Goal: Information Seeking & Learning: Learn about a topic

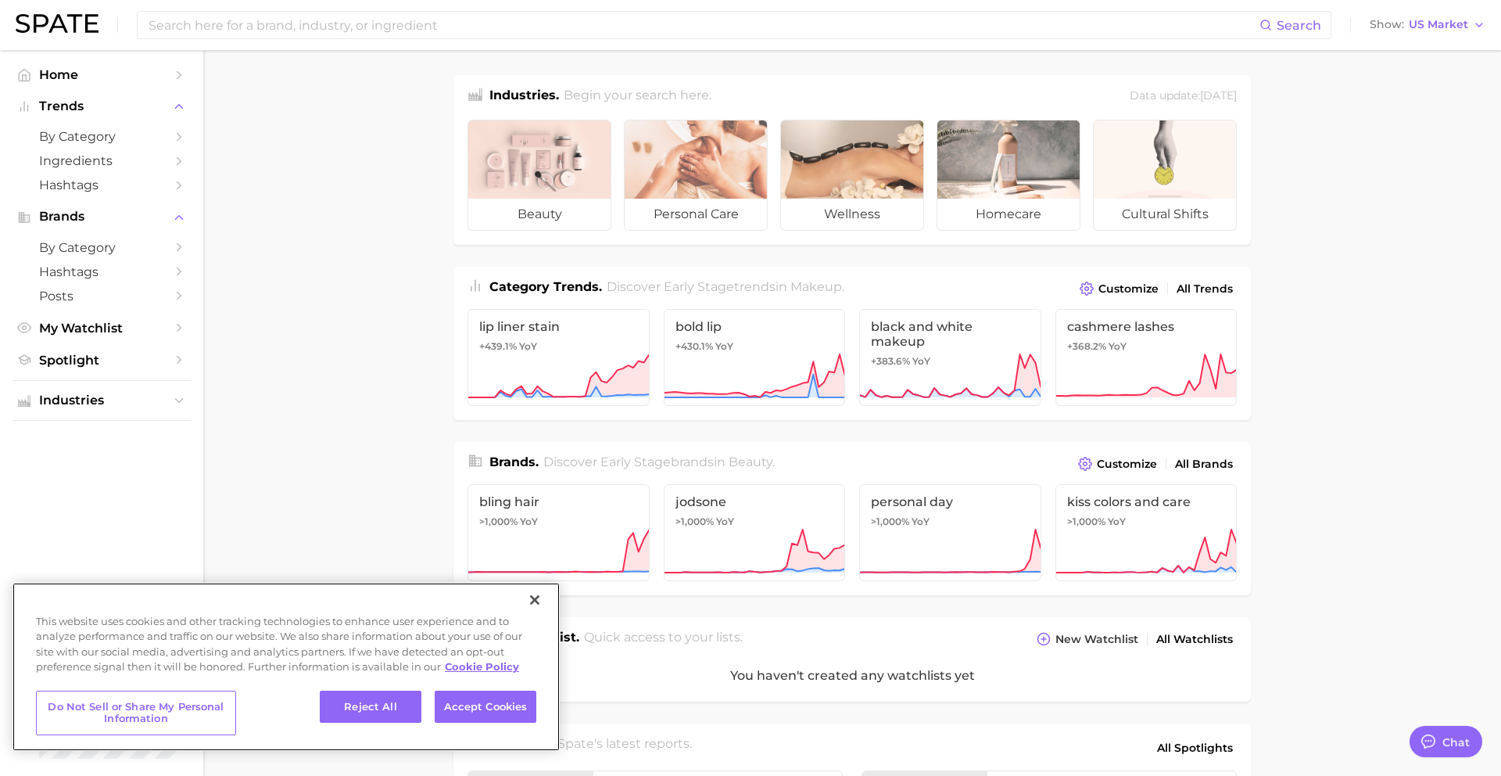
type textarea "x"
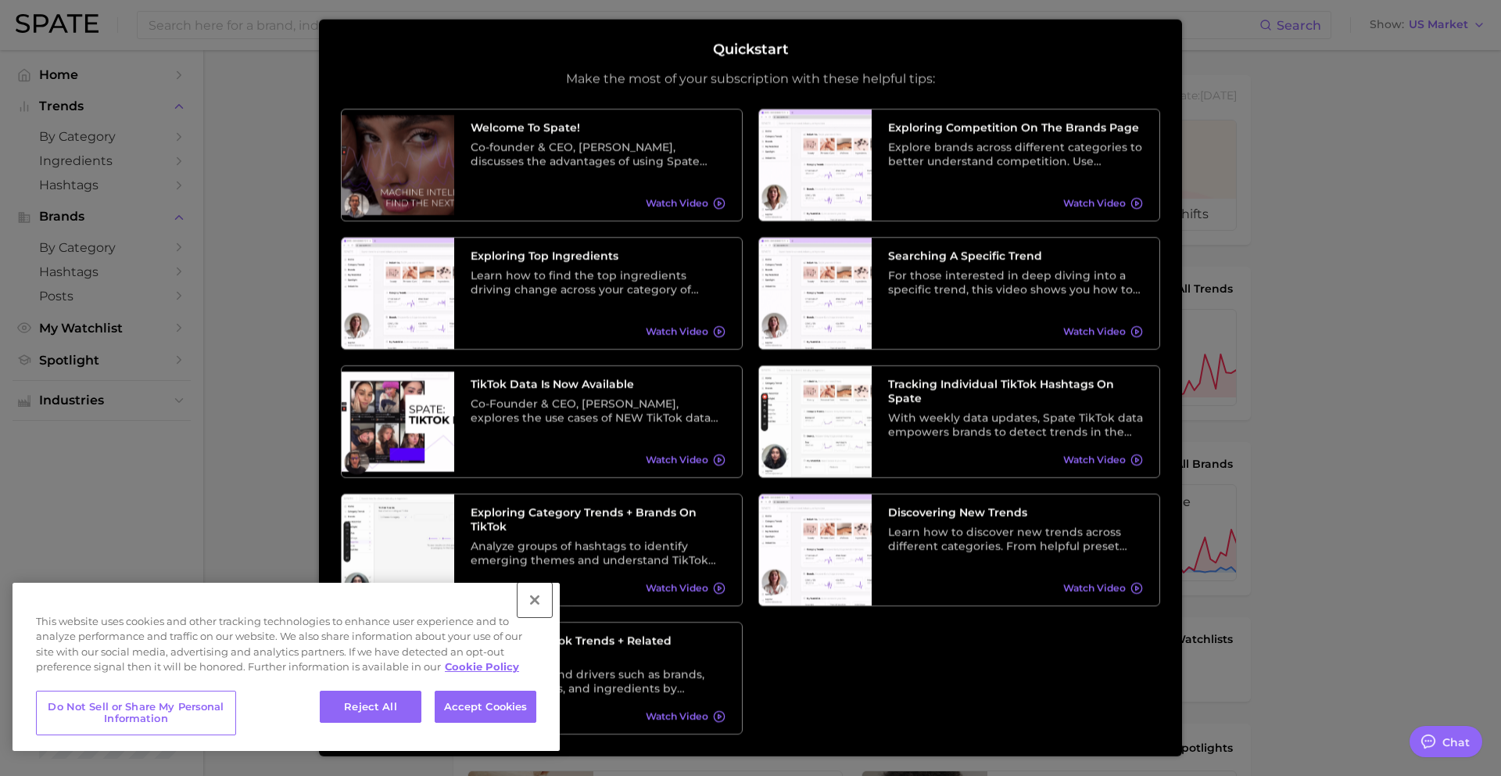
click at [538, 600] on button "Close" at bounding box center [535, 600] width 34 height 34
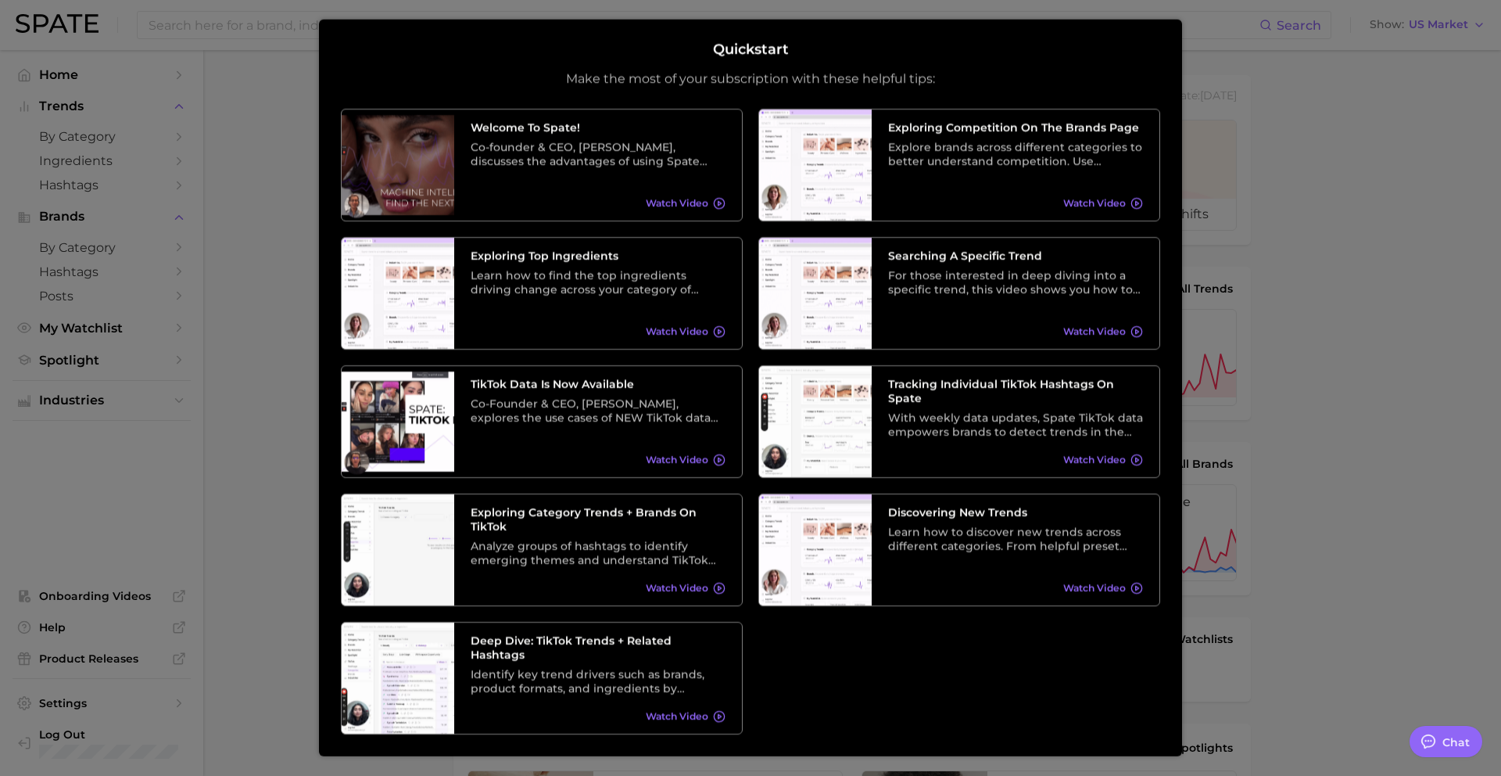
click at [1371, 445] on div at bounding box center [750, 623] width 1501 height 1247
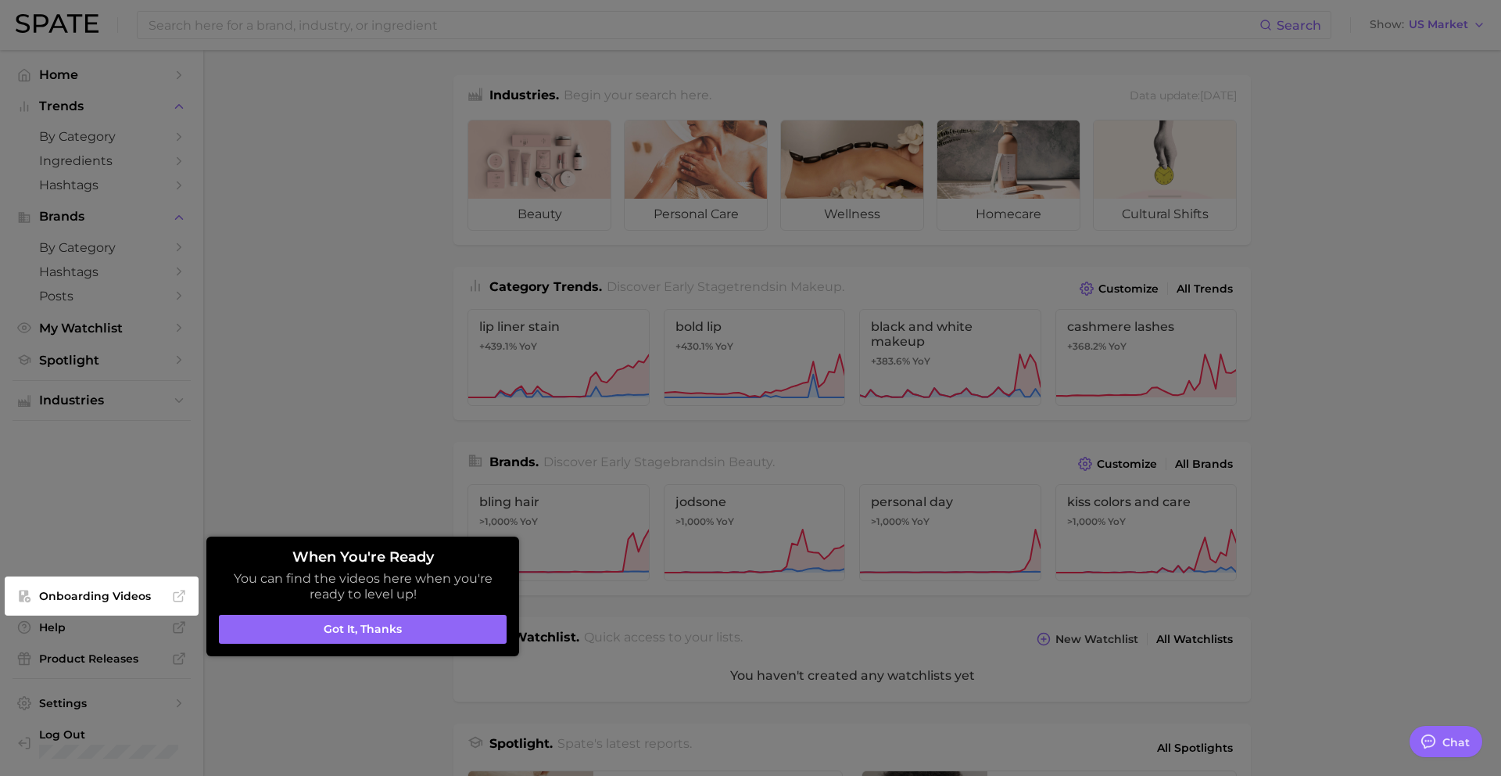
click at [328, 627] on button "Got it, thanks" at bounding box center [363, 630] width 288 height 30
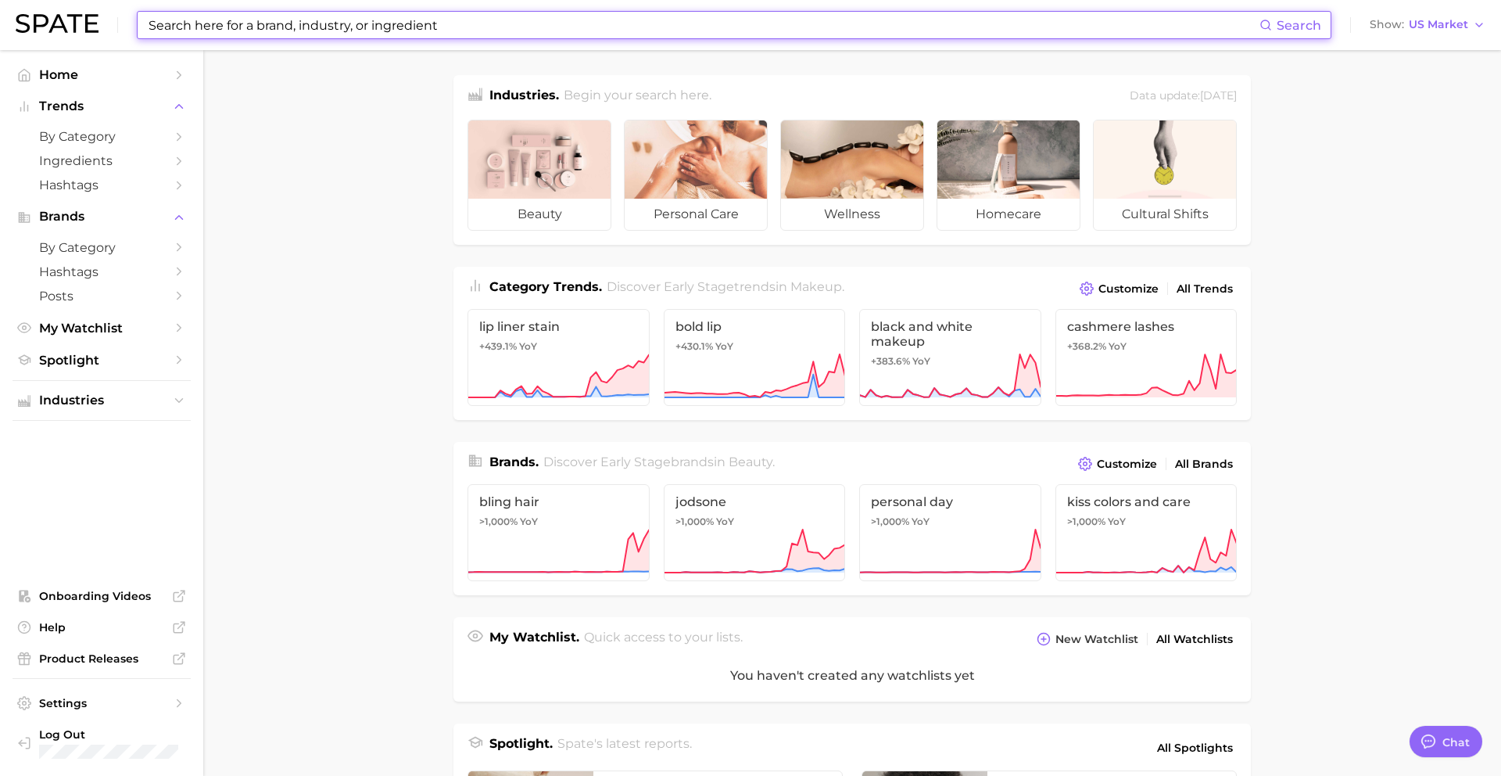
click at [755, 22] on input at bounding box center [703, 25] width 1113 height 27
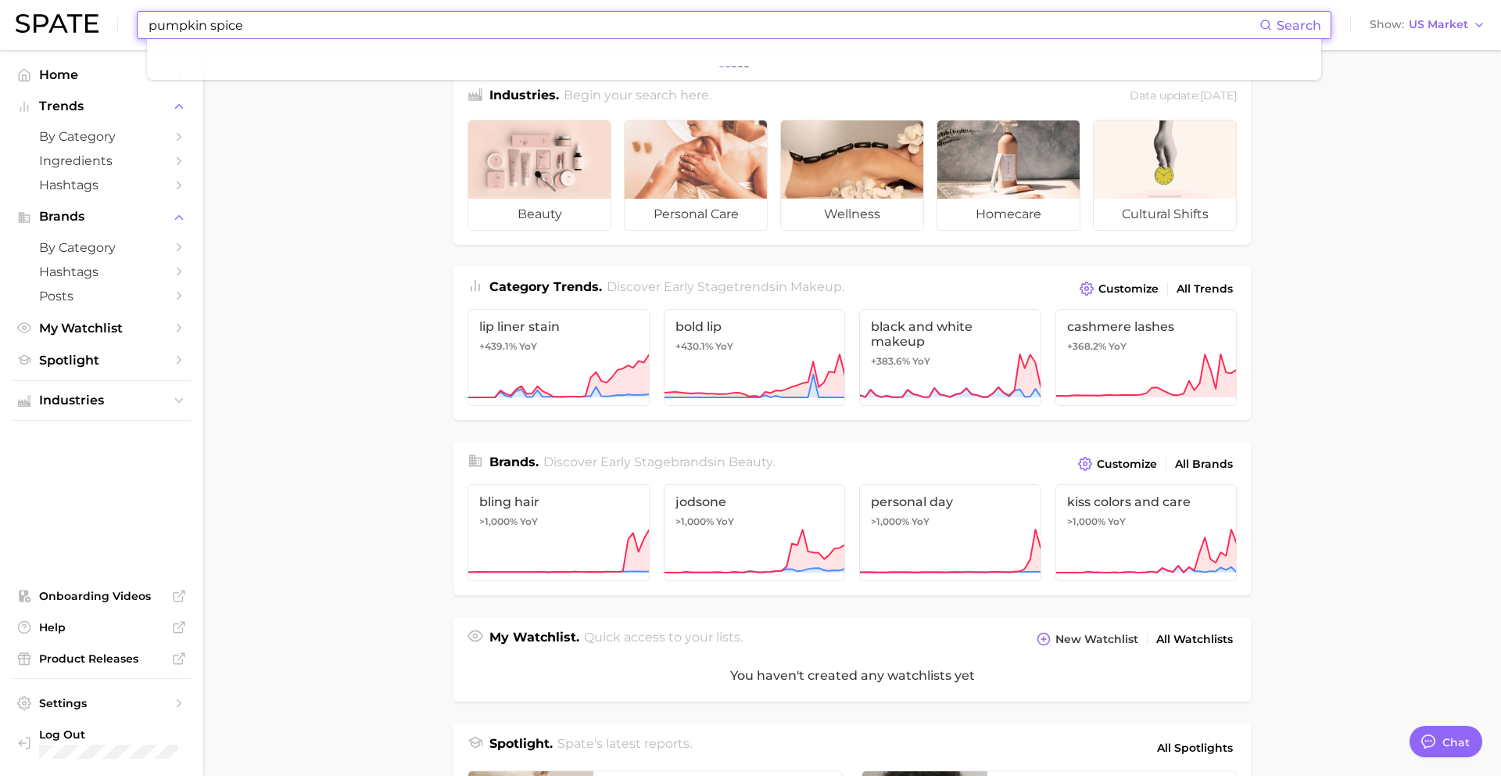
type input "pumpkin spice"
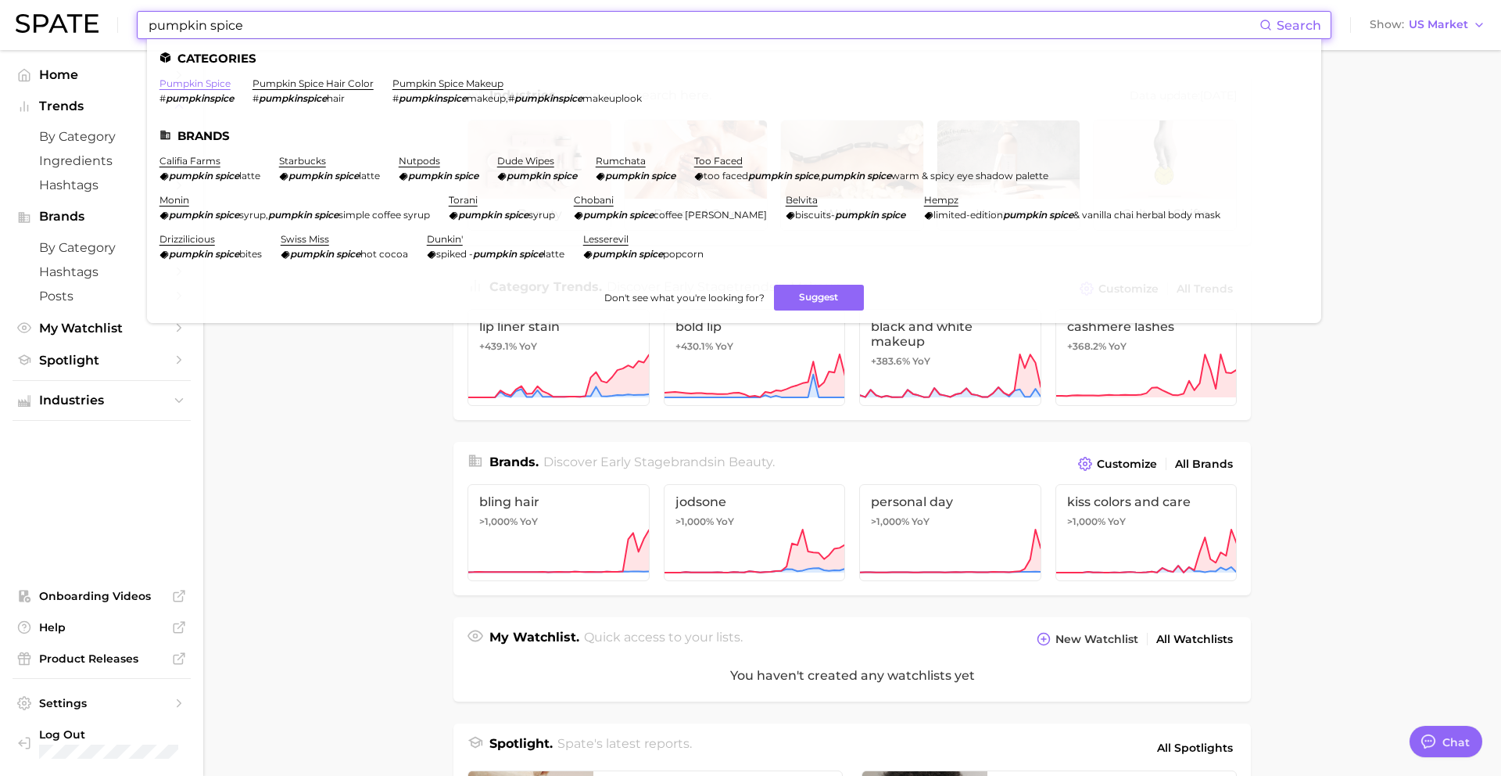
click at [193, 83] on link "pumpkin spice" at bounding box center [195, 83] width 71 height 12
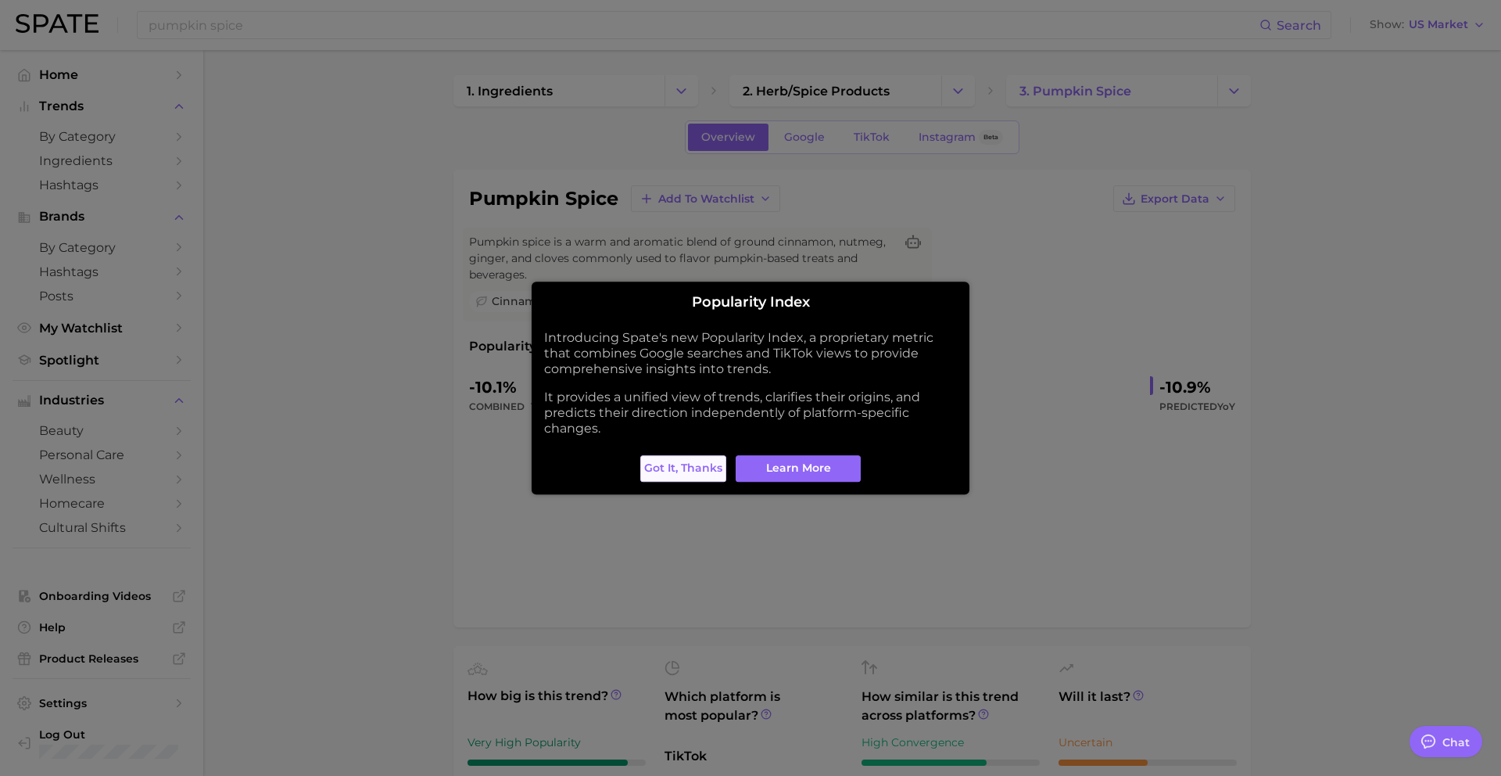
click at [690, 465] on span "Got it, thanks" at bounding box center [683, 467] width 78 height 13
type textarea "x"
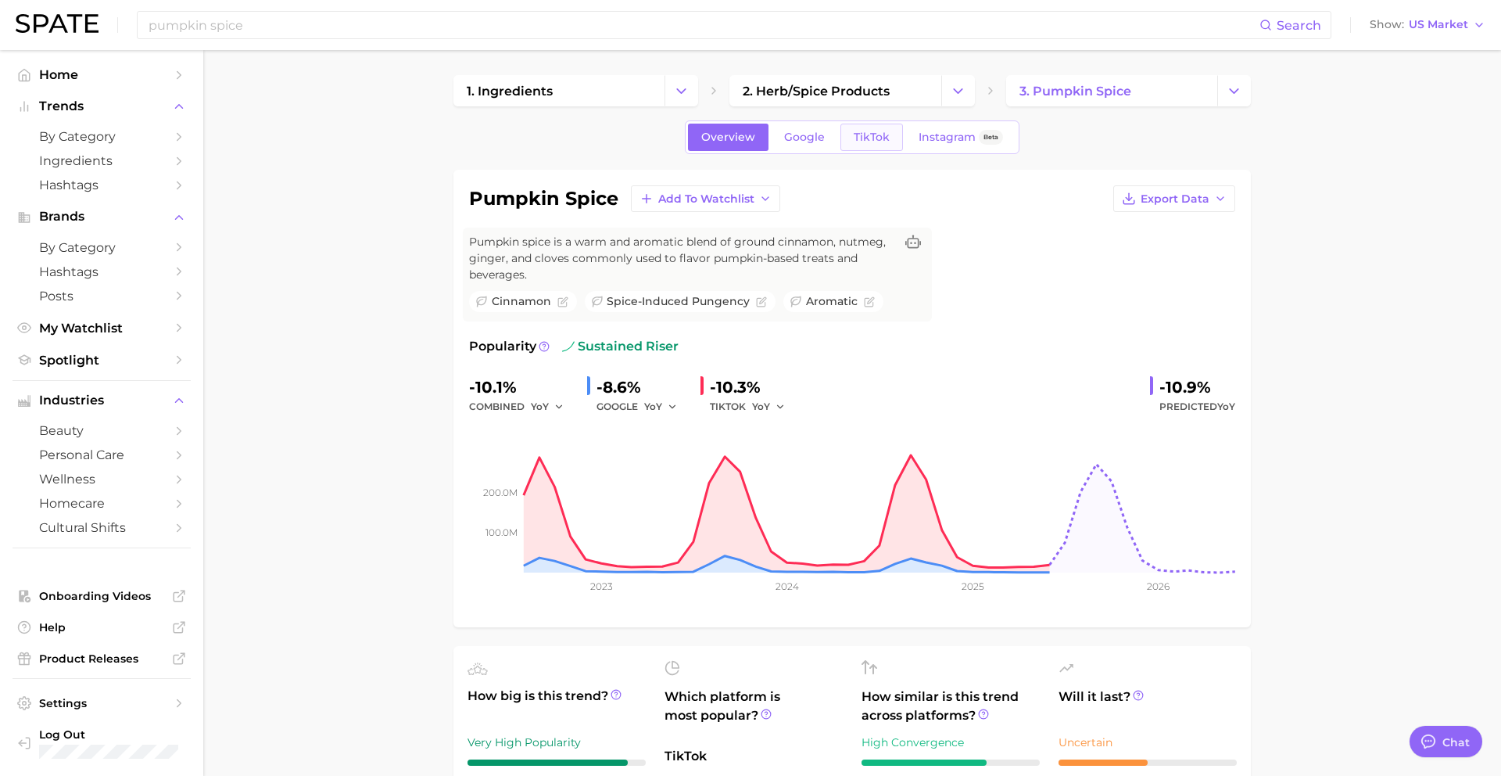
click at [862, 139] on span "TikTok" at bounding box center [872, 137] width 36 height 13
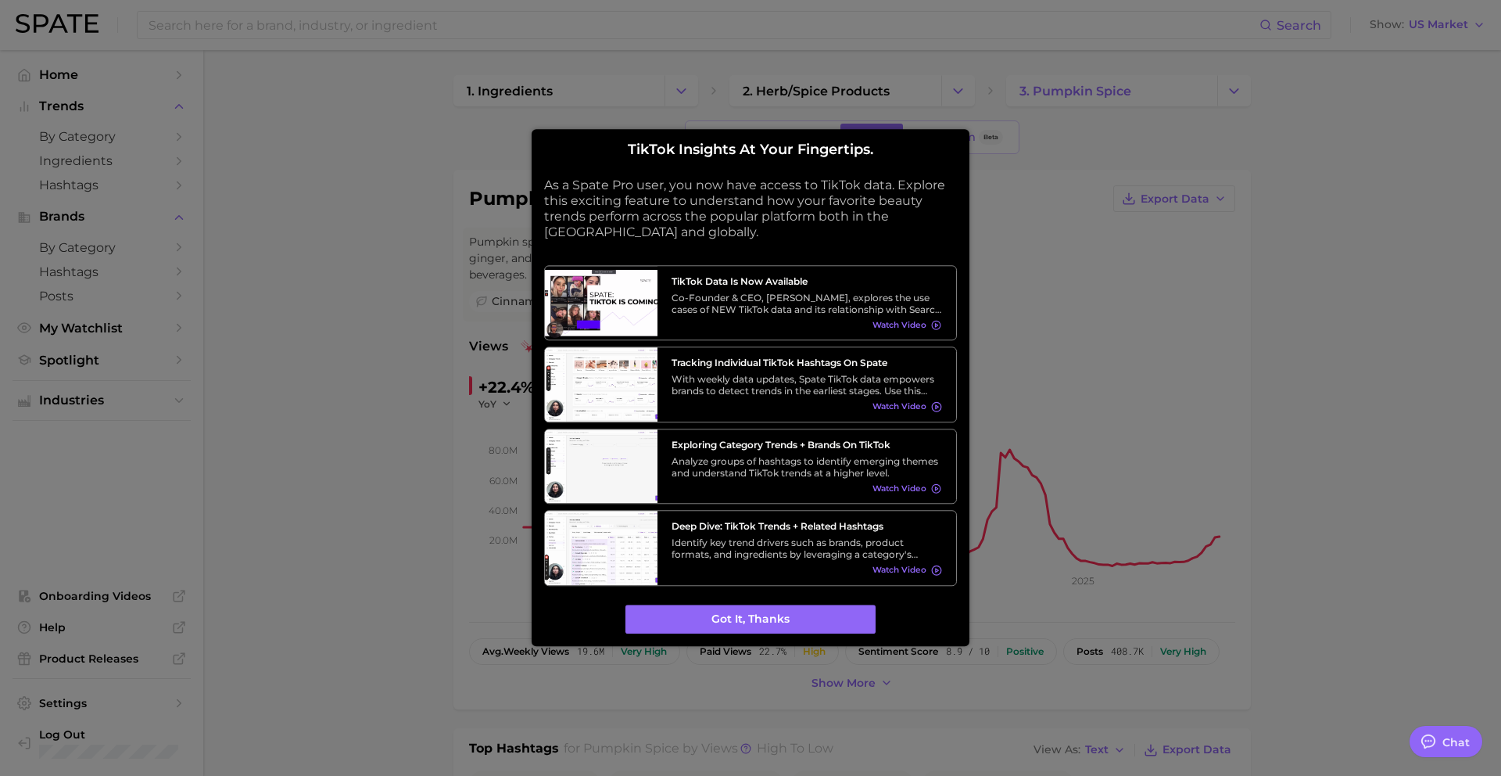
click at [765, 615] on button "Got it, thanks" at bounding box center [751, 619] width 250 height 30
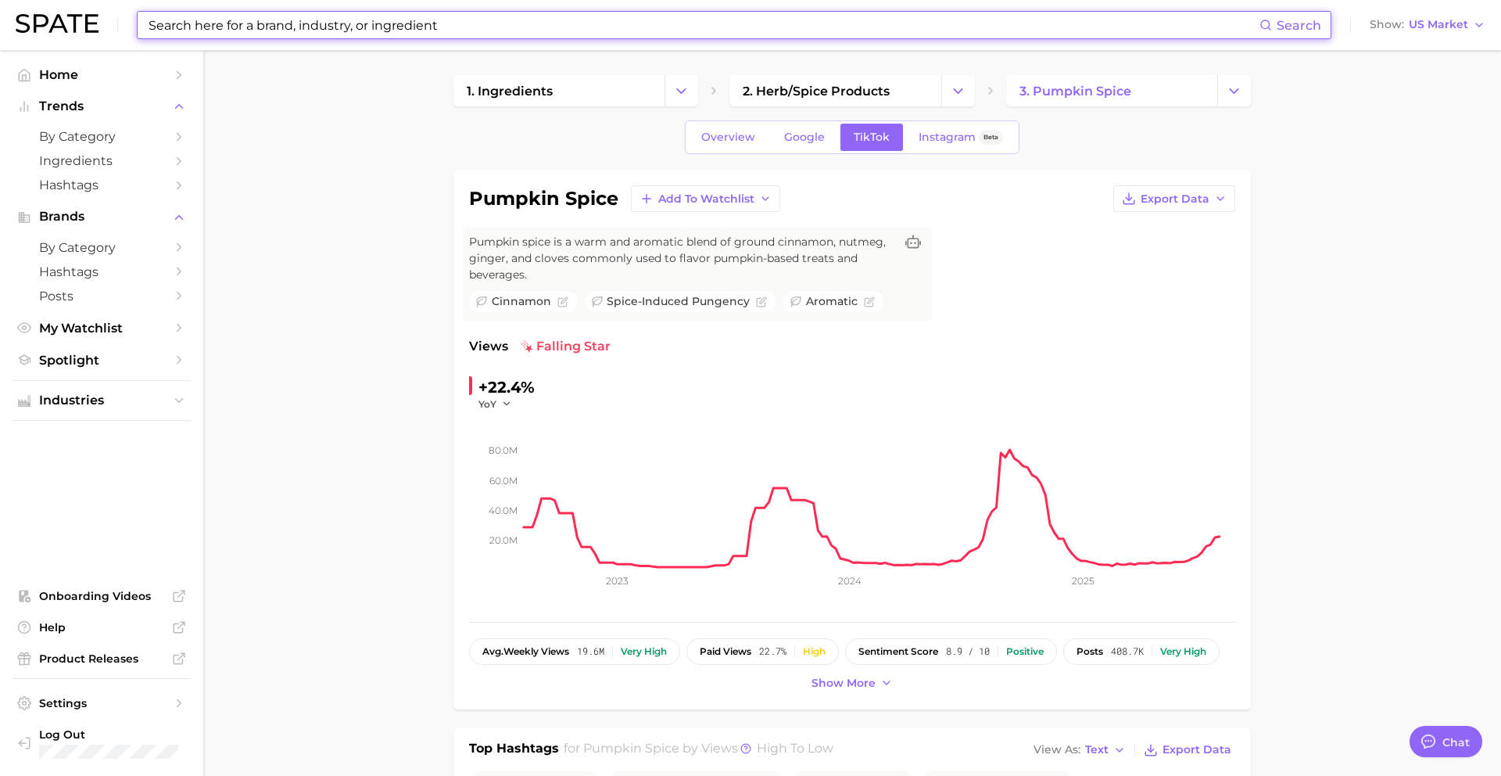
click at [297, 30] on input at bounding box center [703, 25] width 1113 height 27
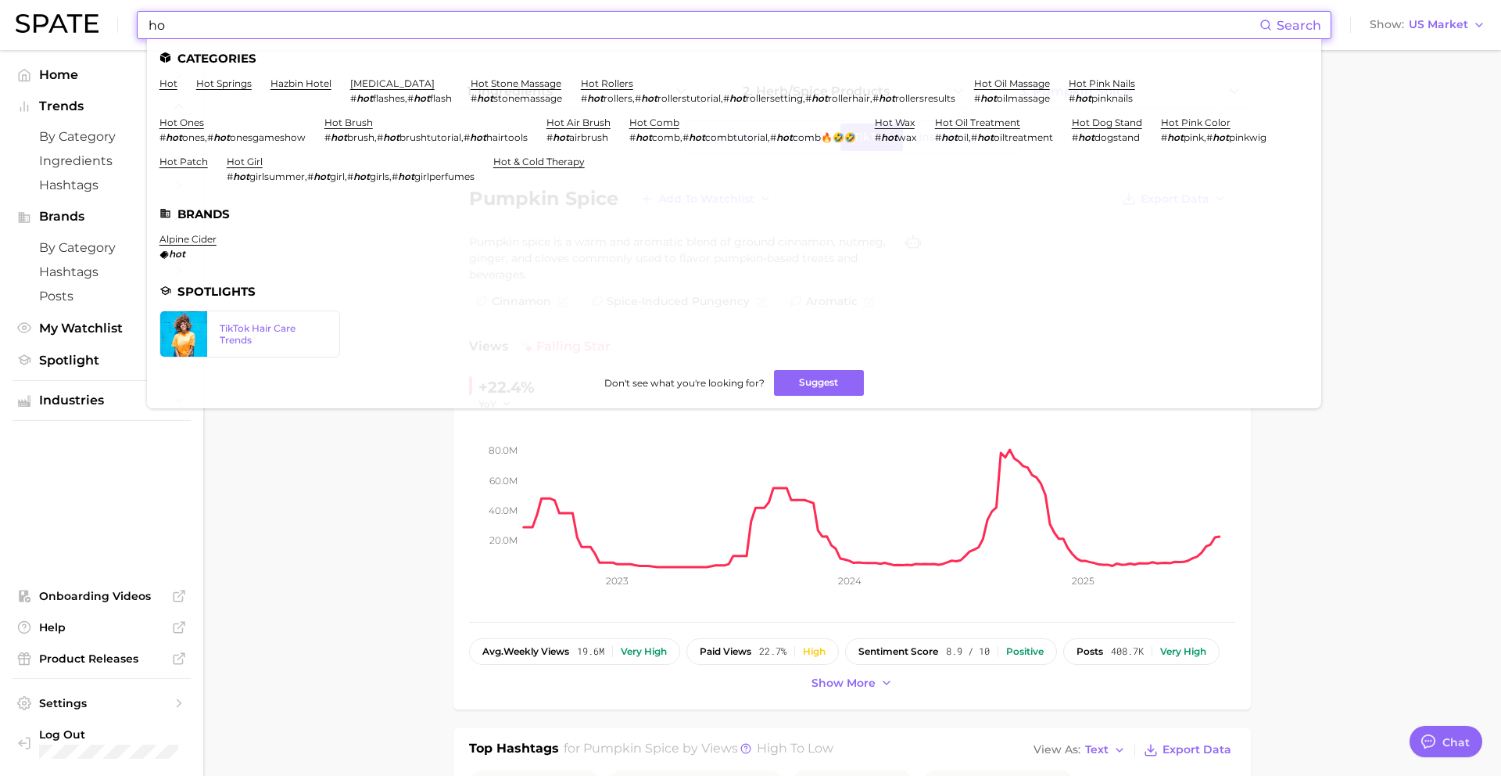
type input "h"
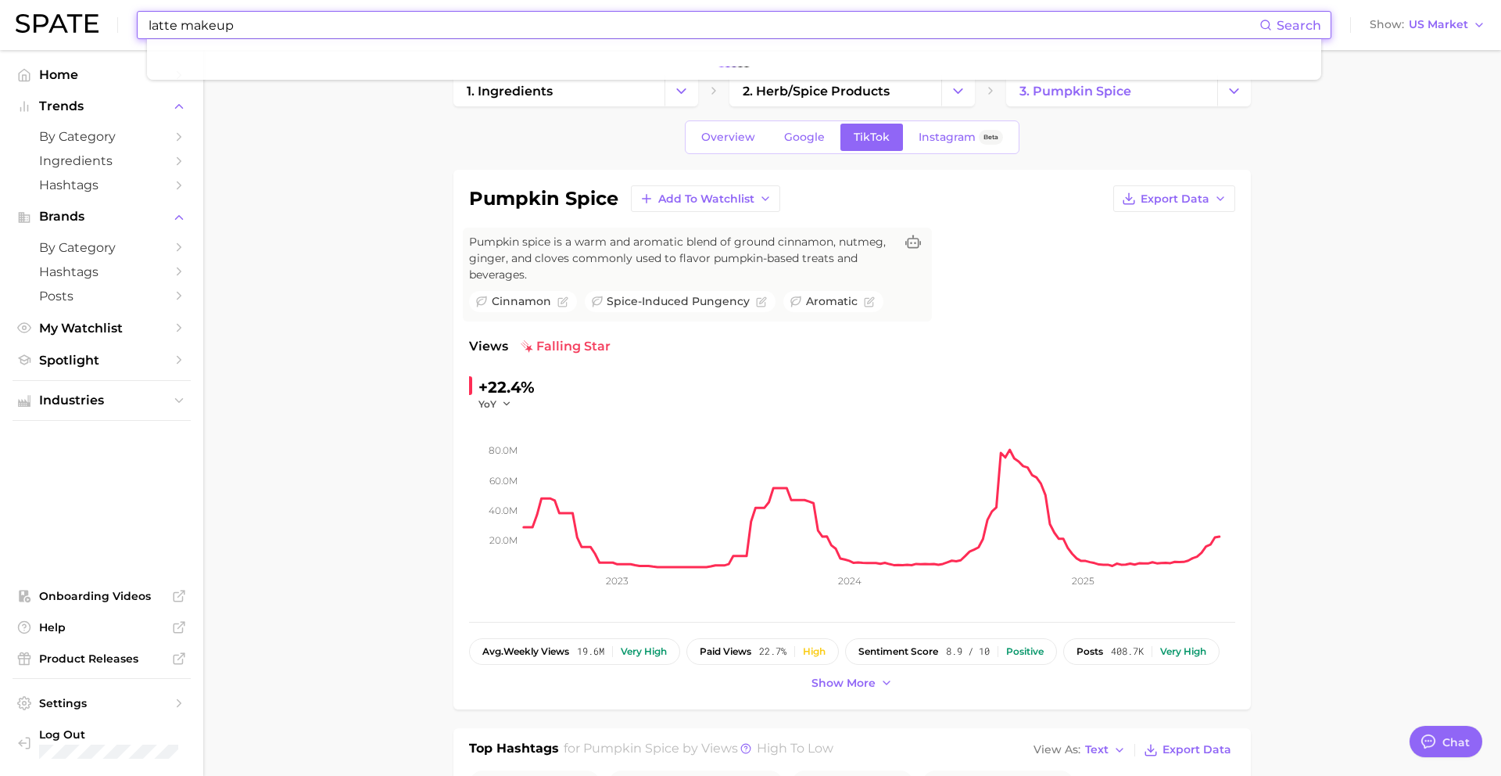
type input "latte makeup"
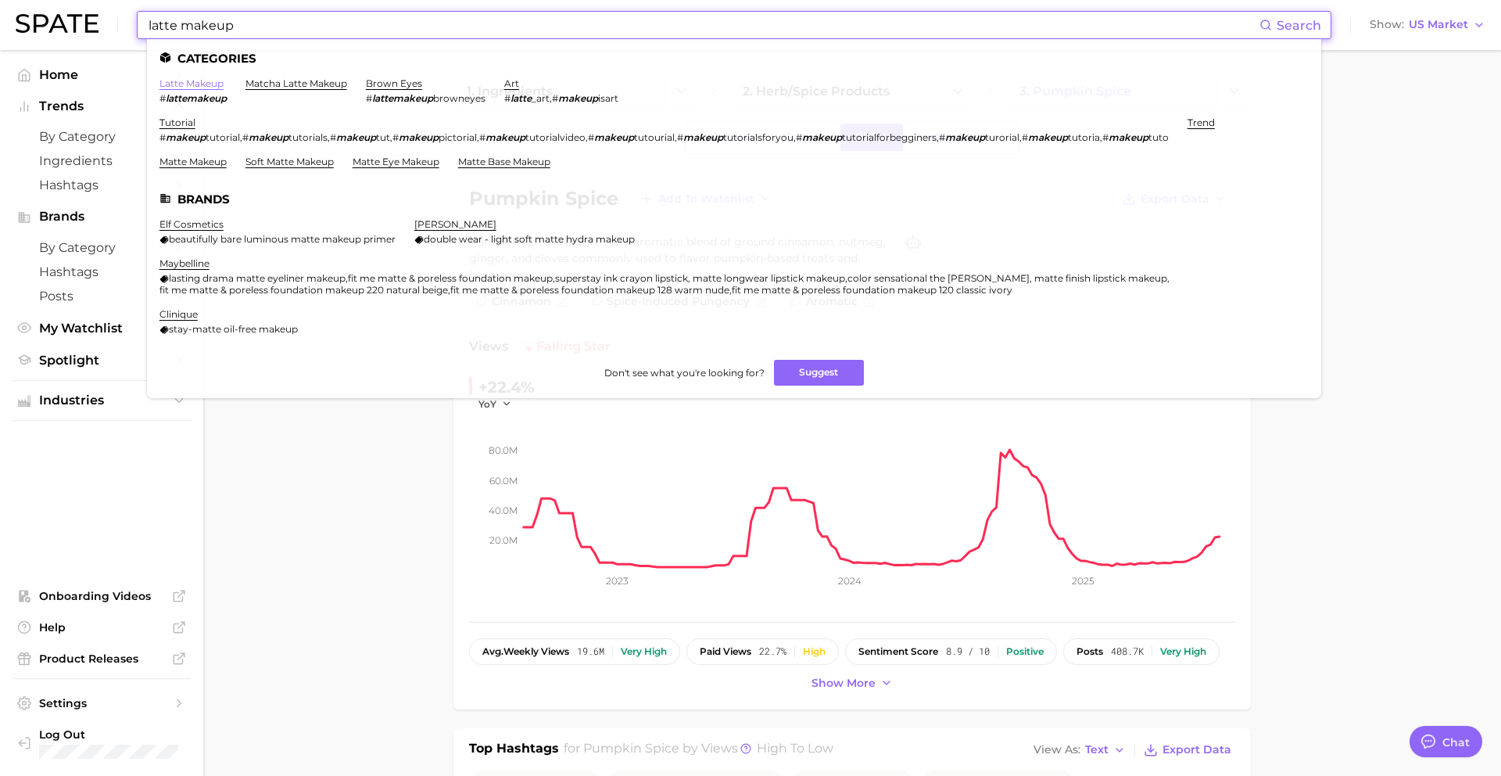
click at [175, 84] on link "latte makeup" at bounding box center [192, 83] width 64 height 12
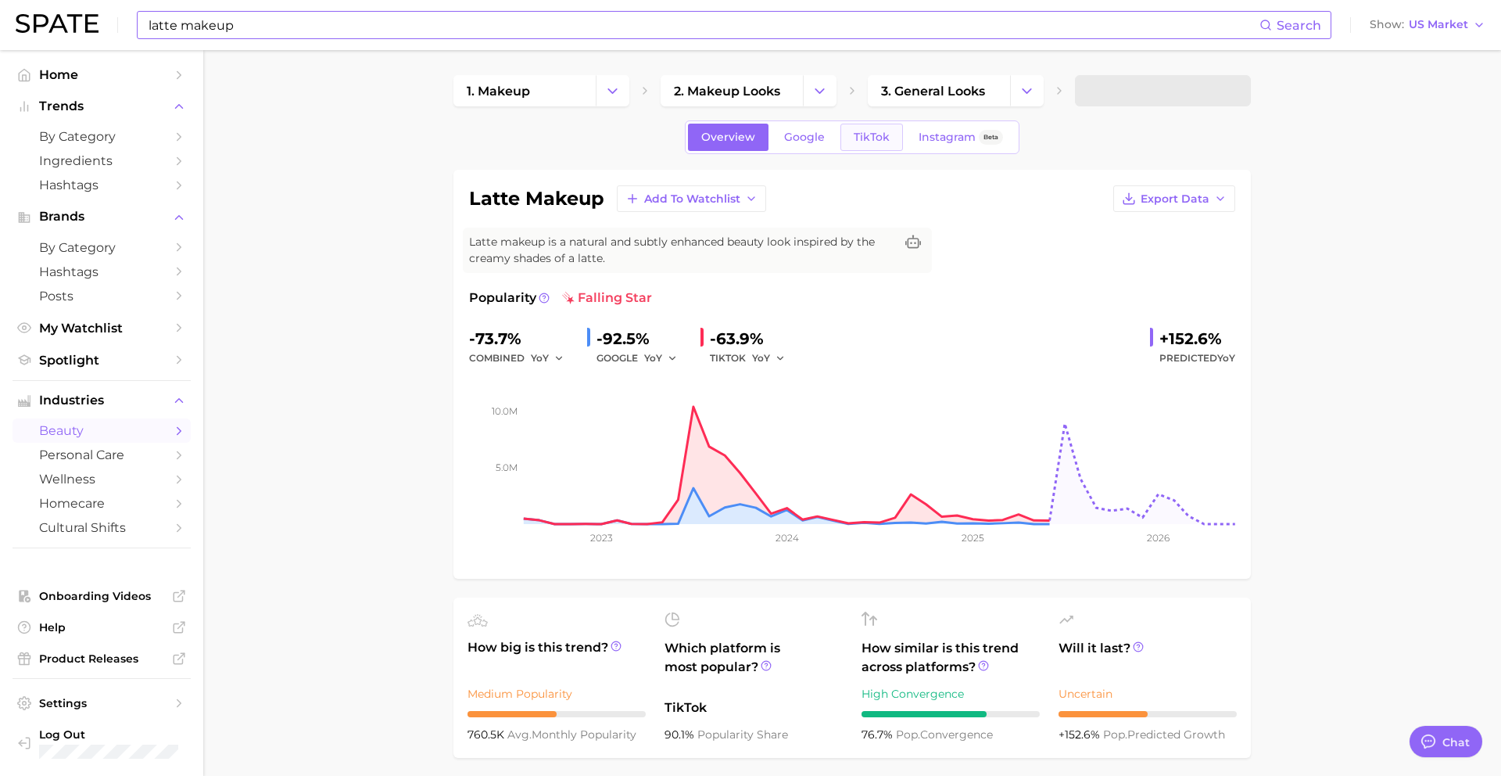
click at [865, 138] on span "TikTok" at bounding box center [872, 137] width 36 height 13
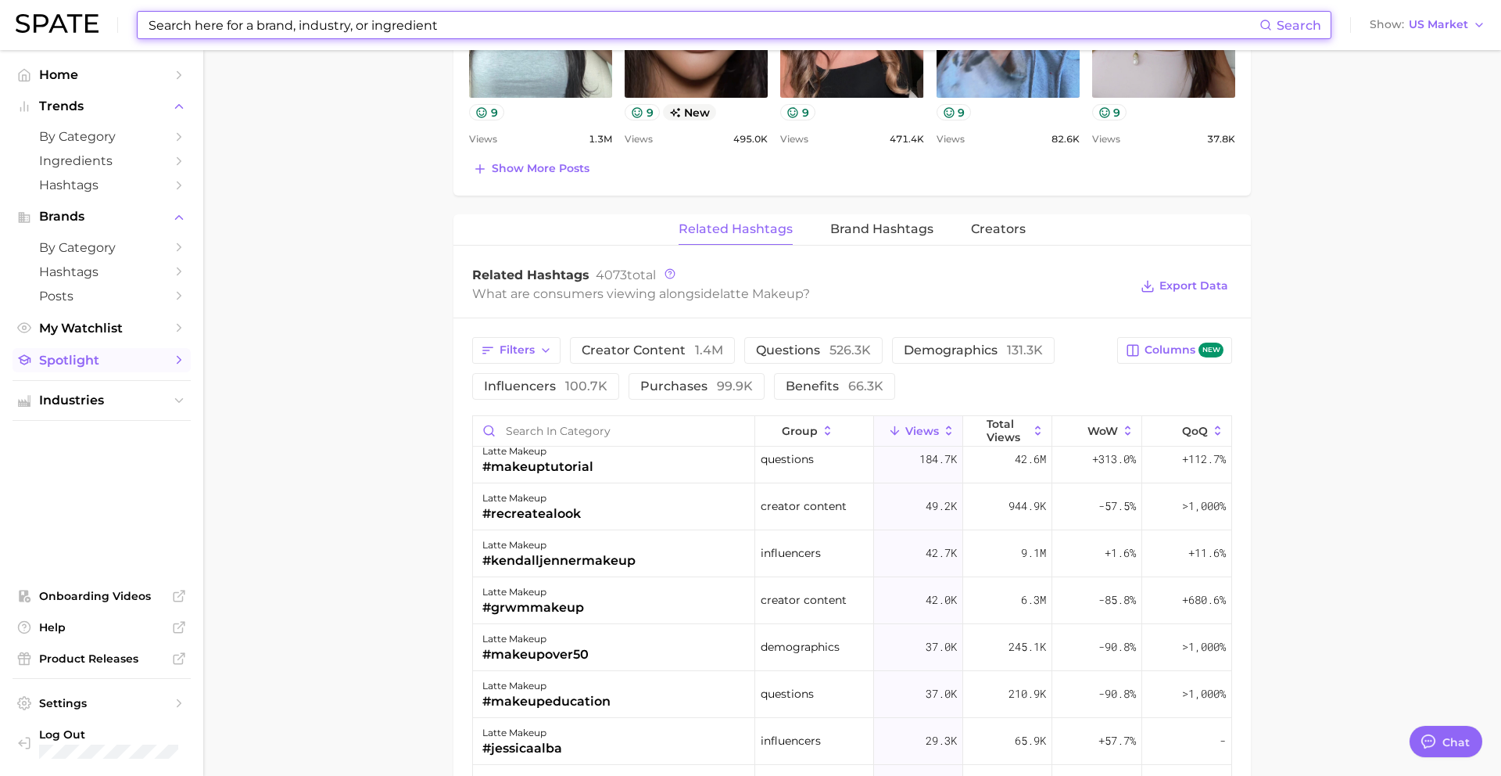
scroll to position [1064, 0]
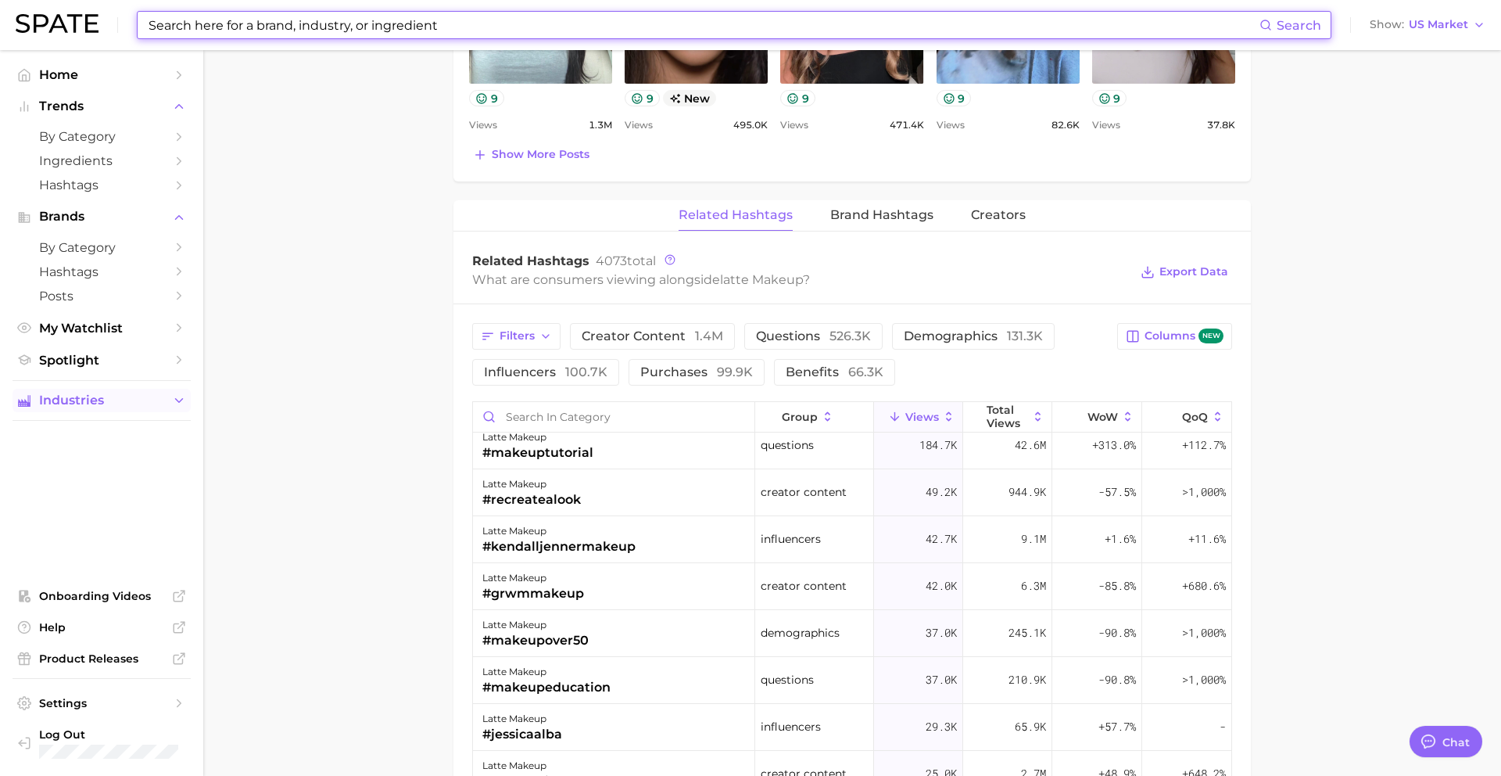
click at [176, 402] on icon "Sidebar" at bounding box center [179, 400] width 14 height 14
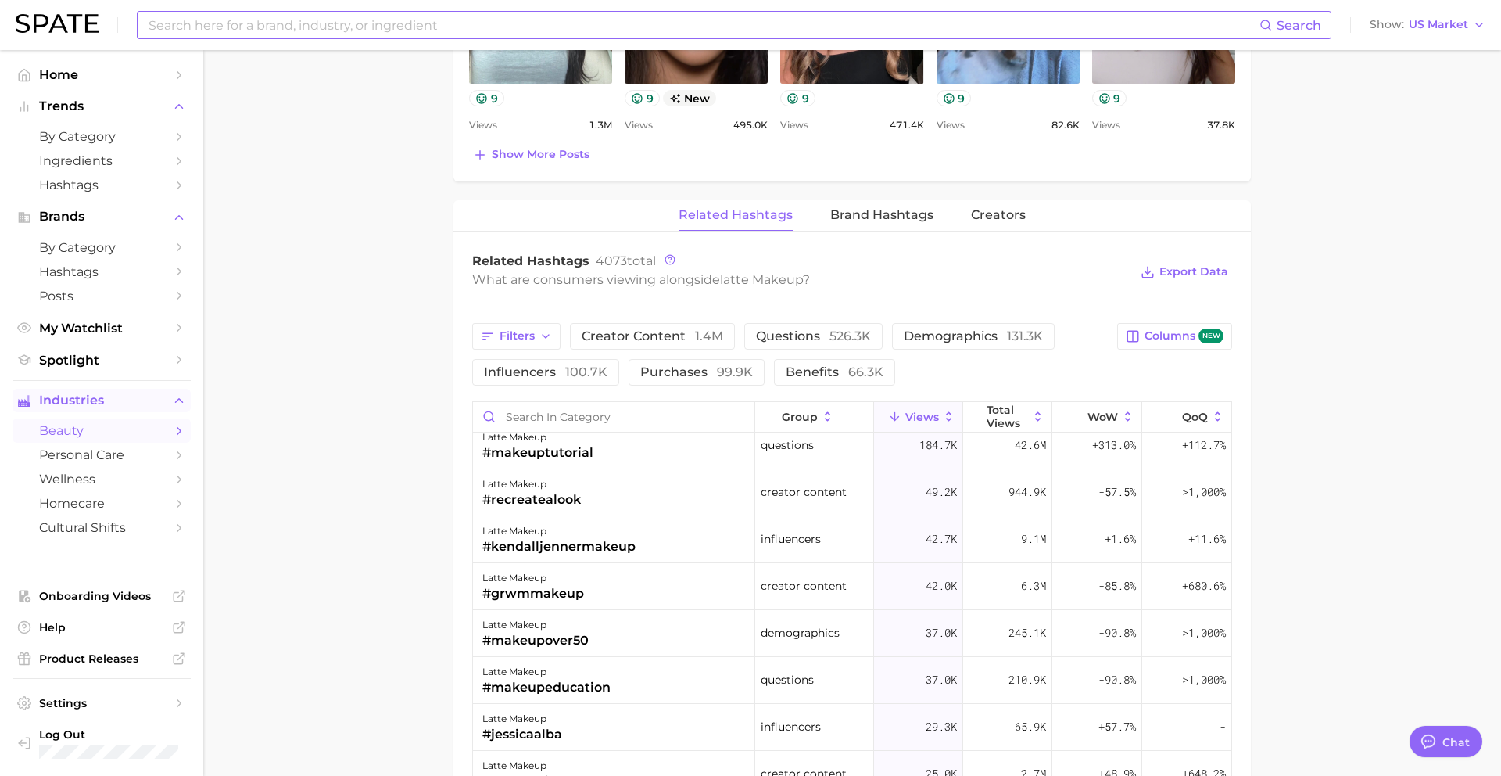
click at [85, 430] on span "beauty" at bounding box center [101, 430] width 125 height 15
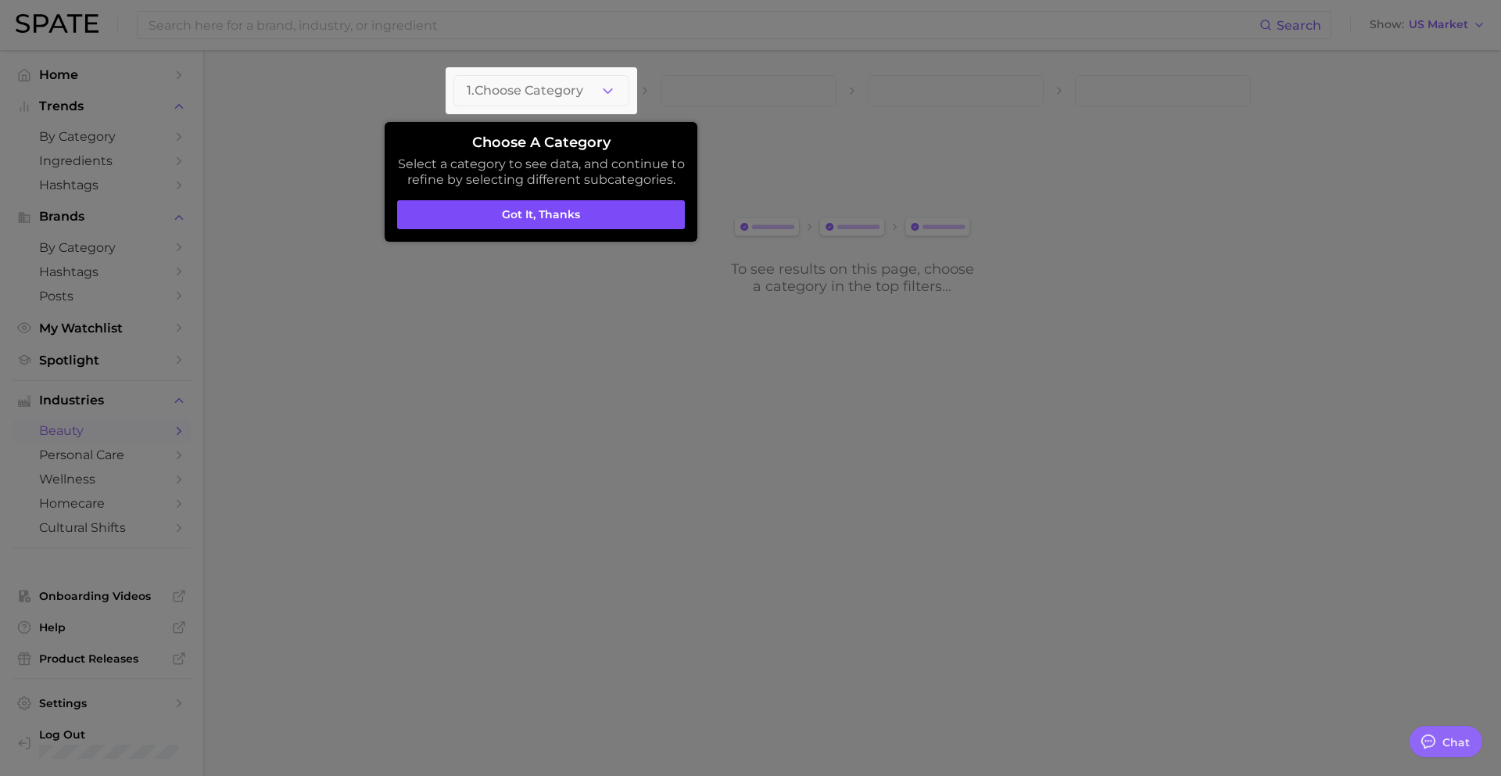
click at [556, 209] on button "Got it, thanks" at bounding box center [541, 215] width 288 height 30
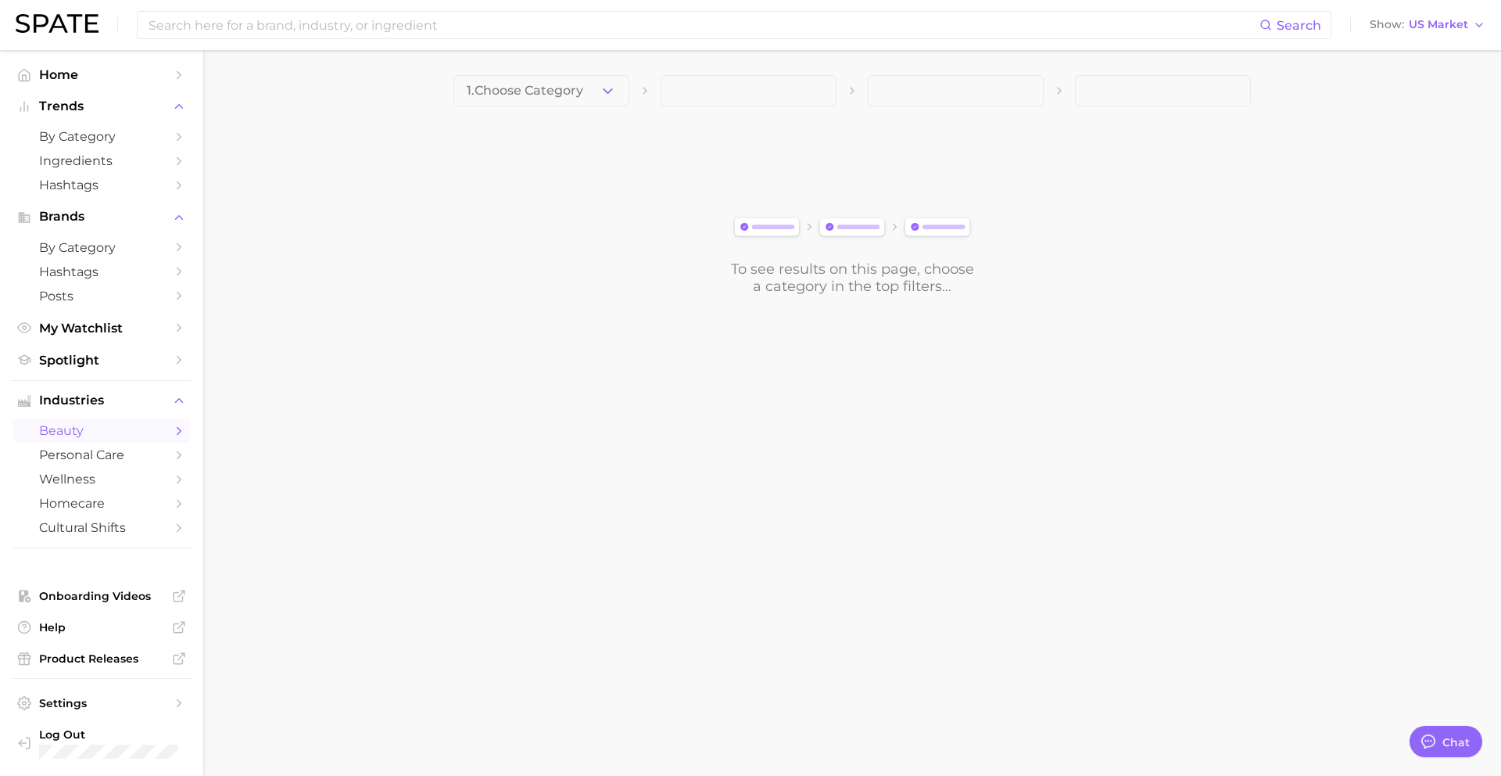
click at [710, 91] on span at bounding box center [749, 90] width 176 height 31
click at [565, 88] on span "1. Choose Category" at bounding box center [525, 91] width 117 height 14
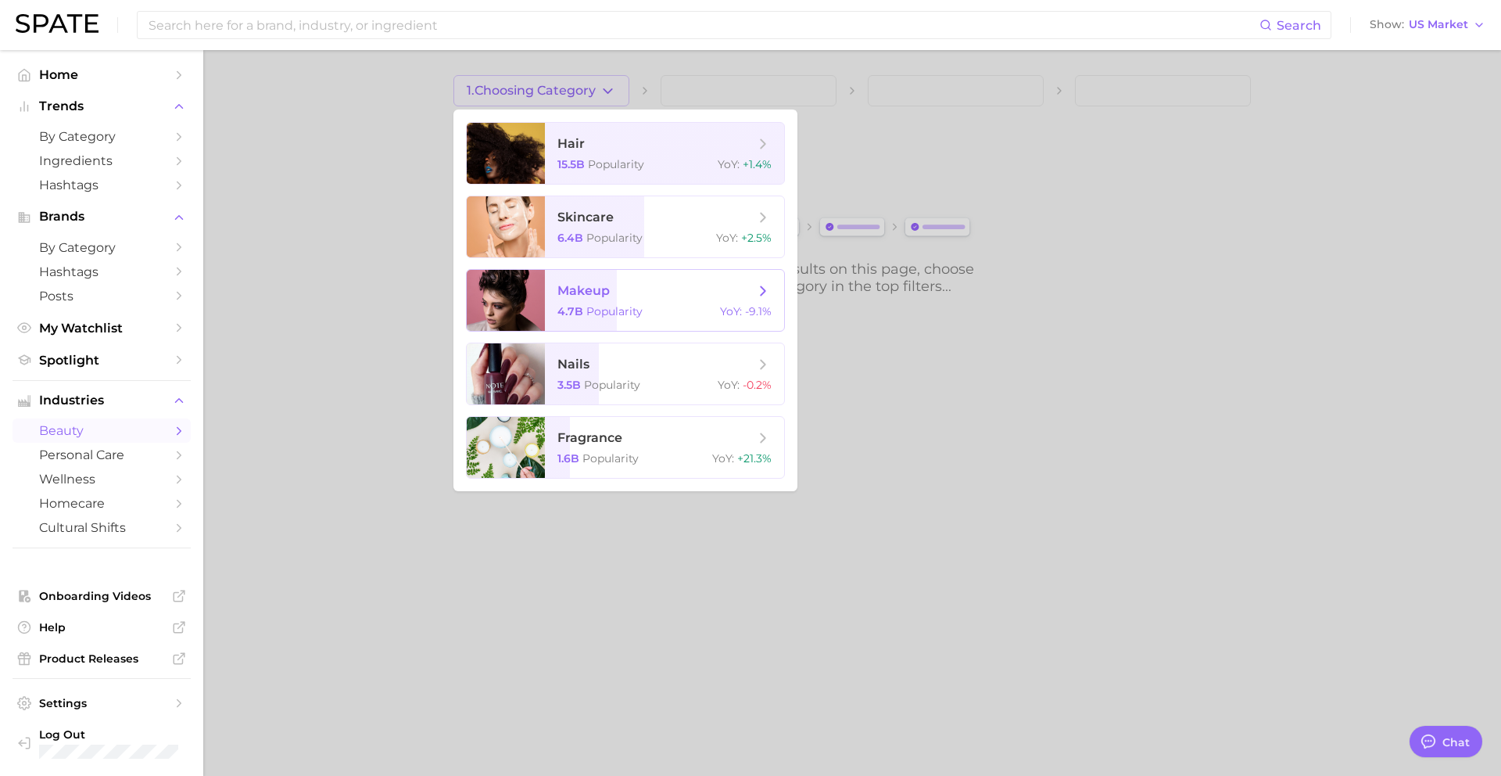
click at [687, 309] on div "4.7b Popularity YoY : -9.1%" at bounding box center [665, 311] width 214 height 14
type textarea "x"
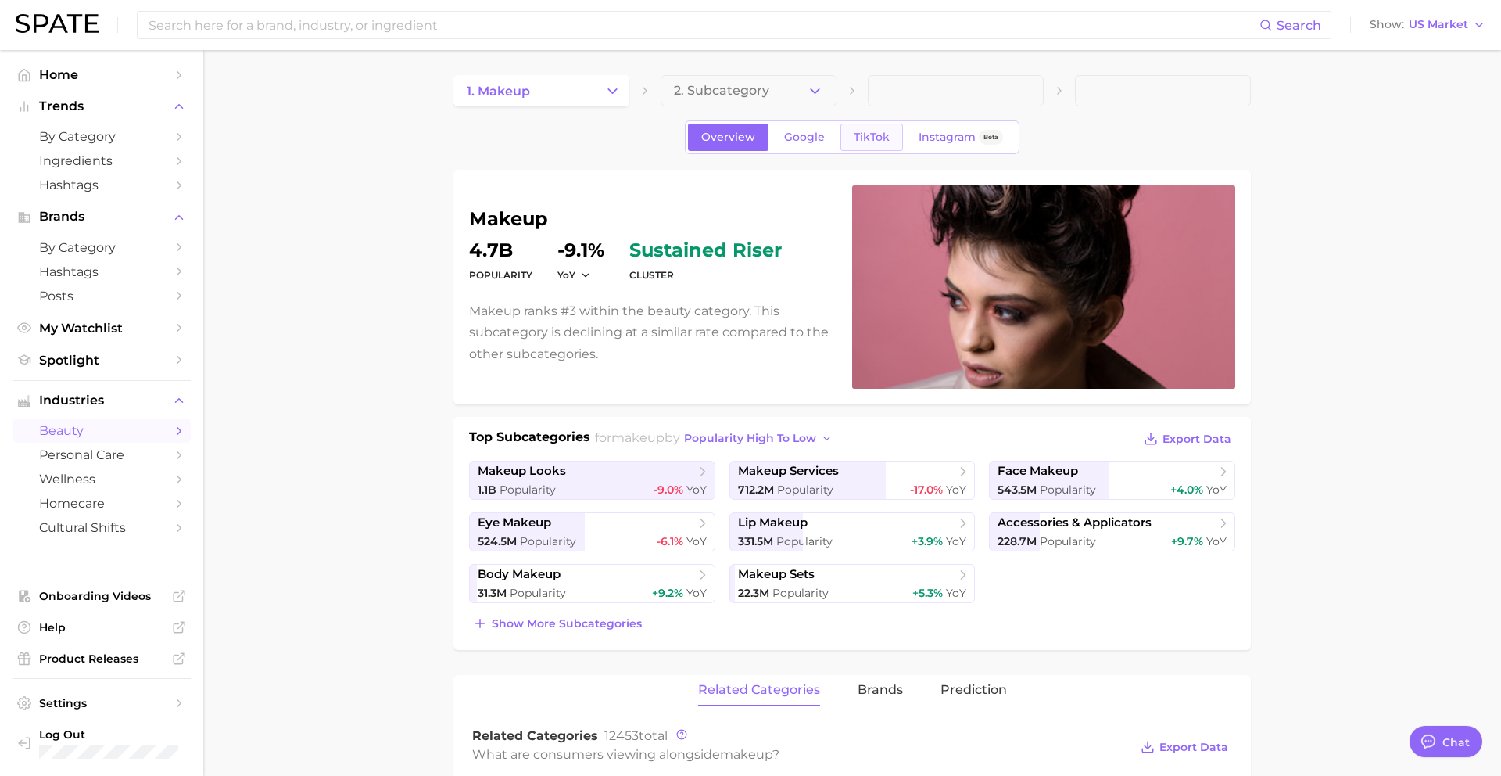
click at [868, 142] on span "TikTok" at bounding box center [872, 137] width 36 height 13
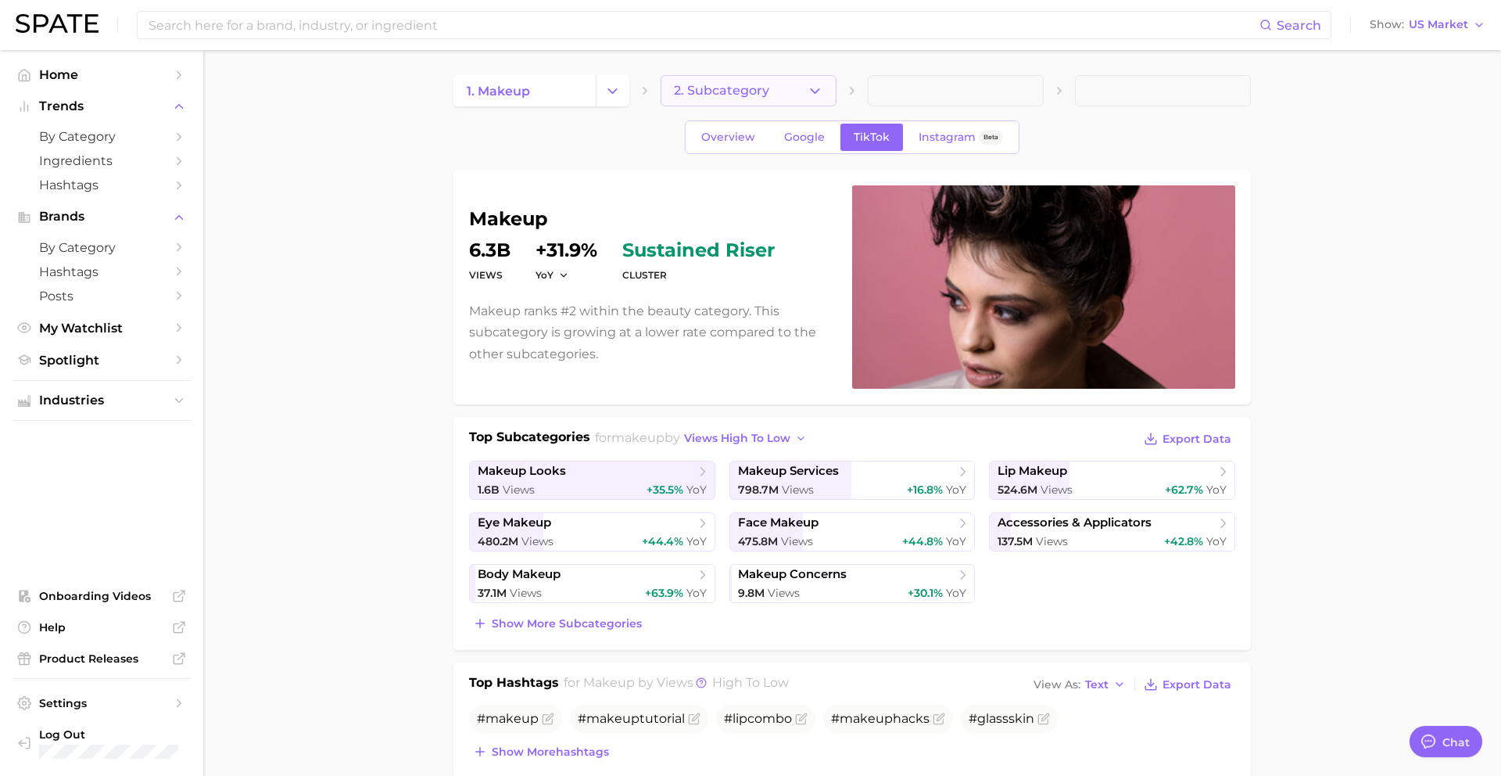
click at [802, 84] on button "2. Subcategory" at bounding box center [749, 90] width 176 height 31
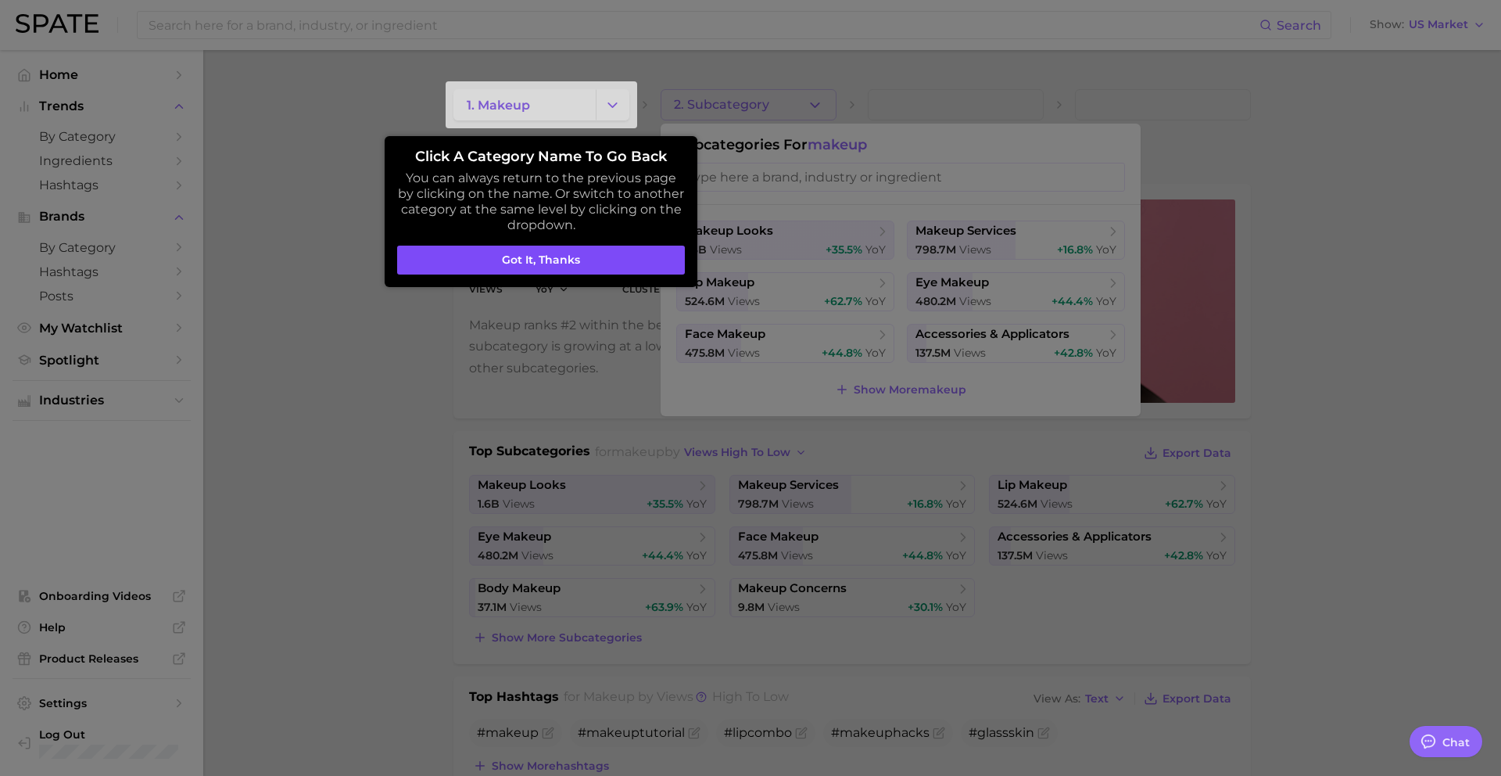
click at [576, 258] on button "Got it, thanks" at bounding box center [541, 261] width 288 height 30
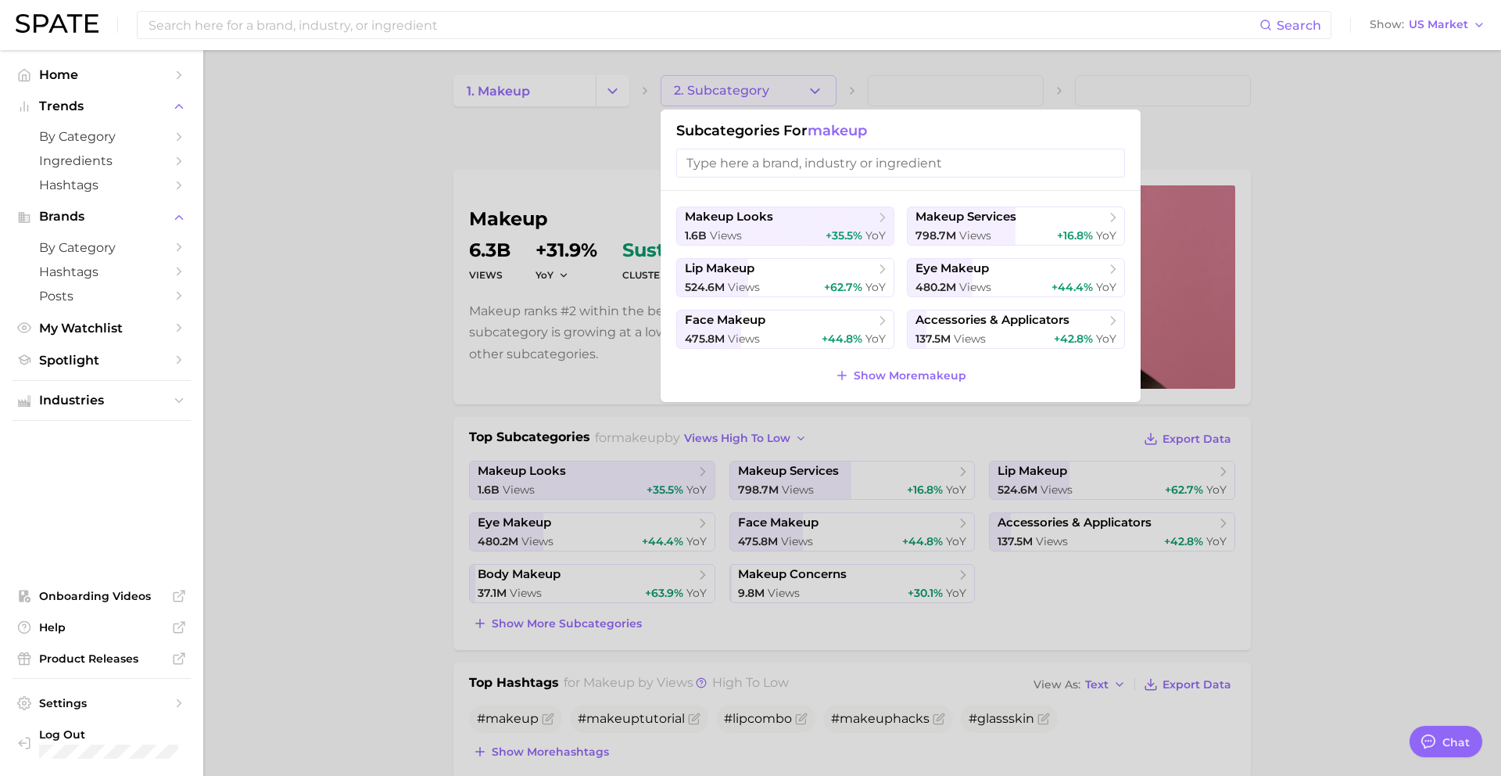
click at [1352, 403] on div at bounding box center [750, 388] width 1501 height 776
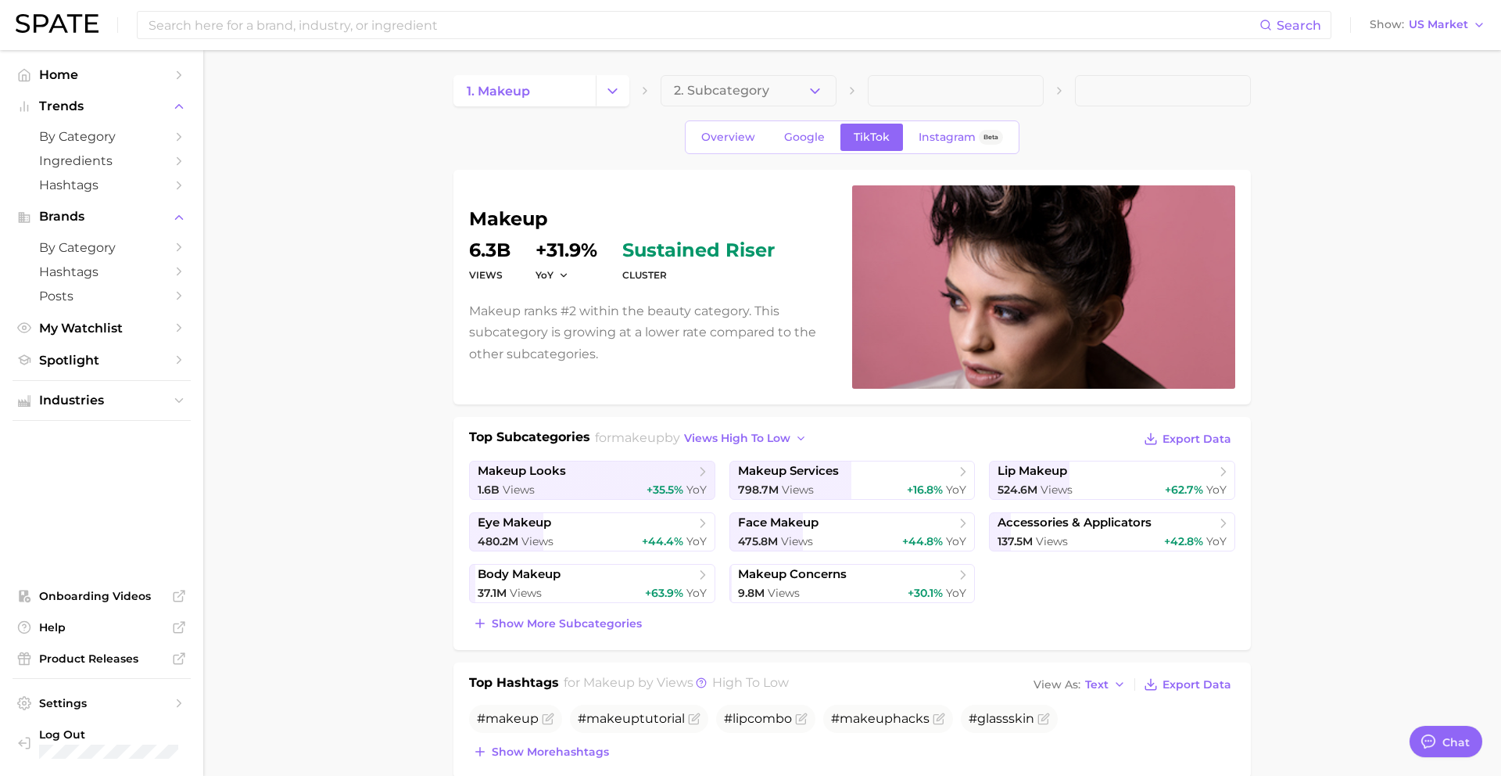
click at [942, 85] on span at bounding box center [956, 90] width 176 height 31
click at [745, 95] on span "2. Subcategory" at bounding box center [721, 91] width 95 height 14
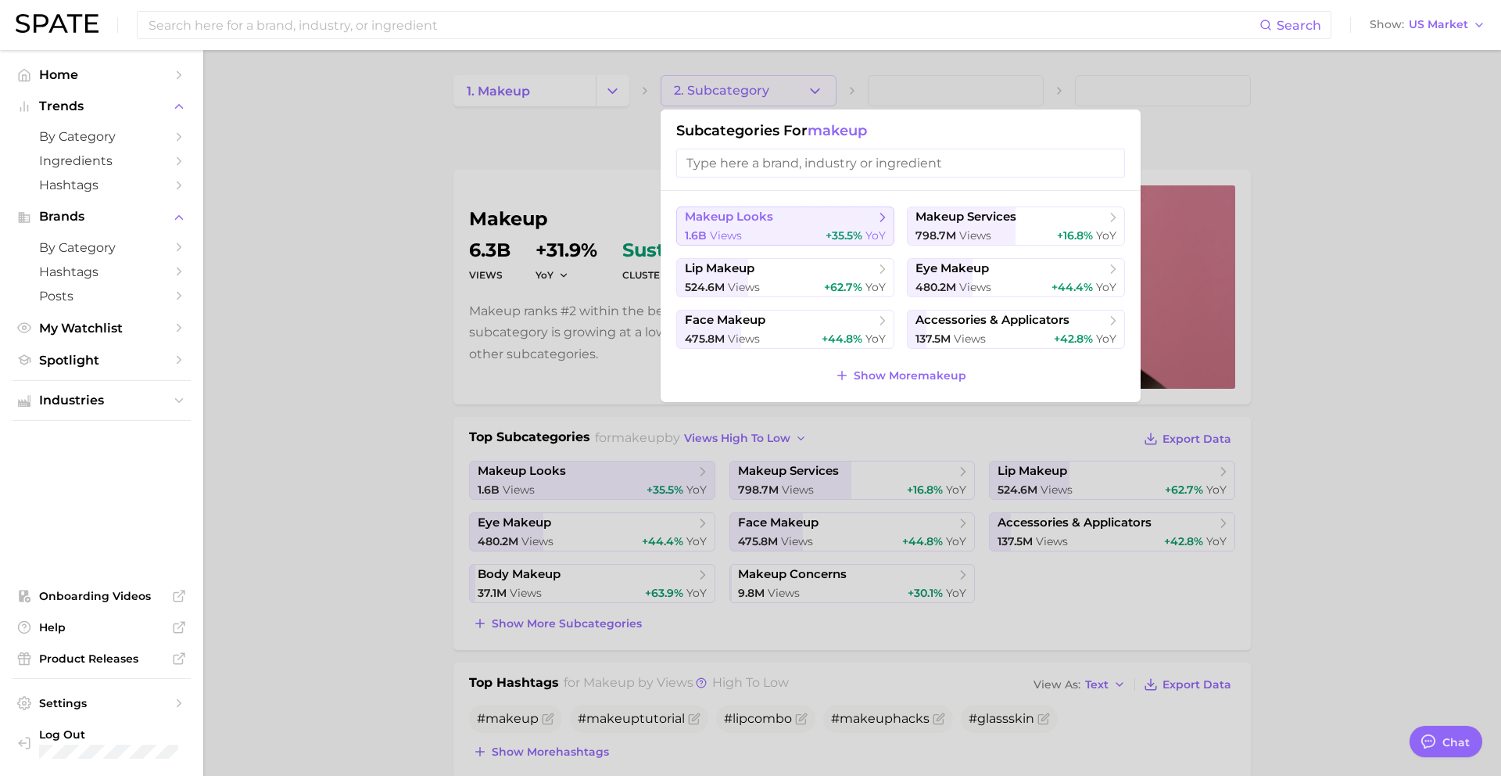
click at [791, 220] on span "makeup looks" at bounding box center [780, 218] width 190 height 16
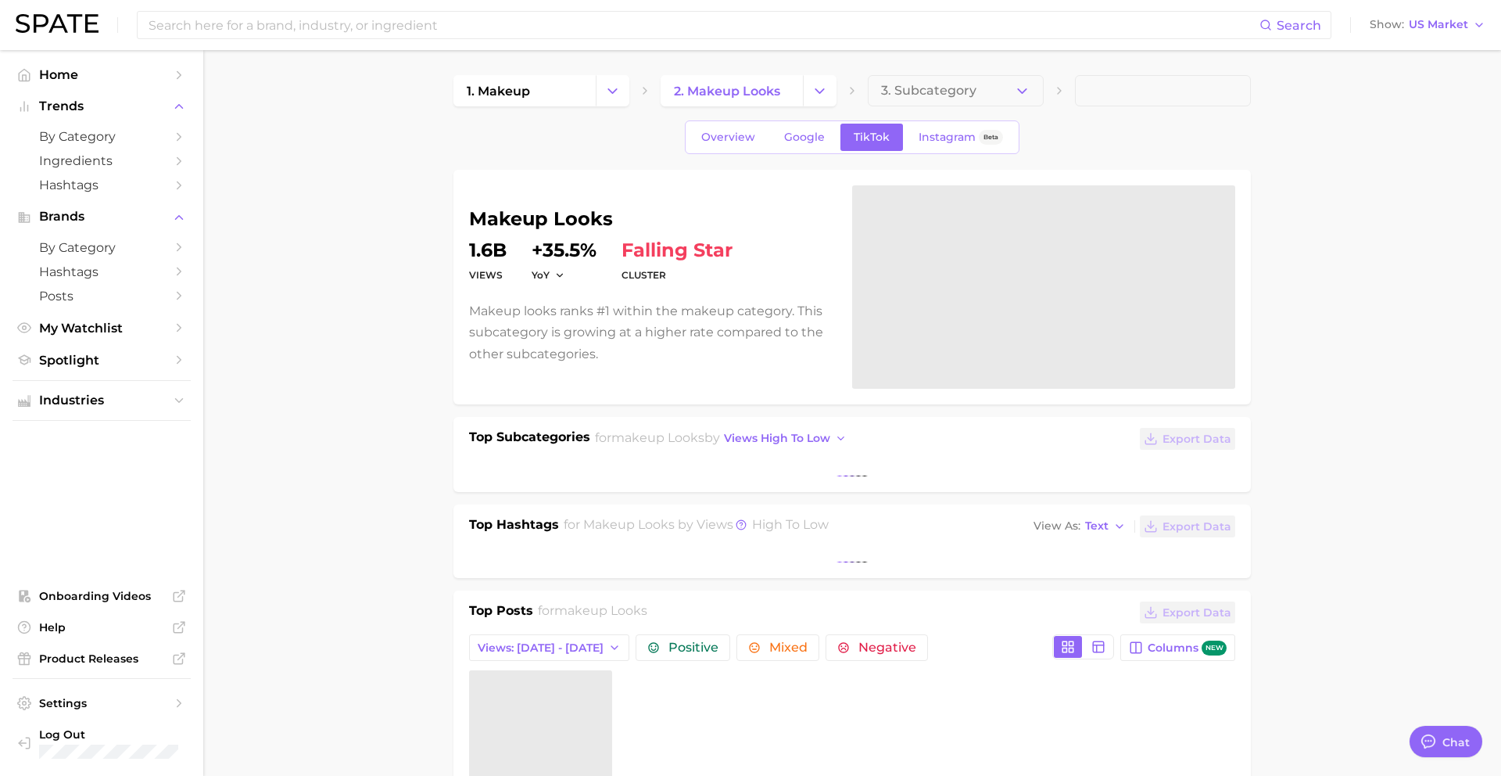
click at [1109, 78] on span at bounding box center [1163, 90] width 176 height 31
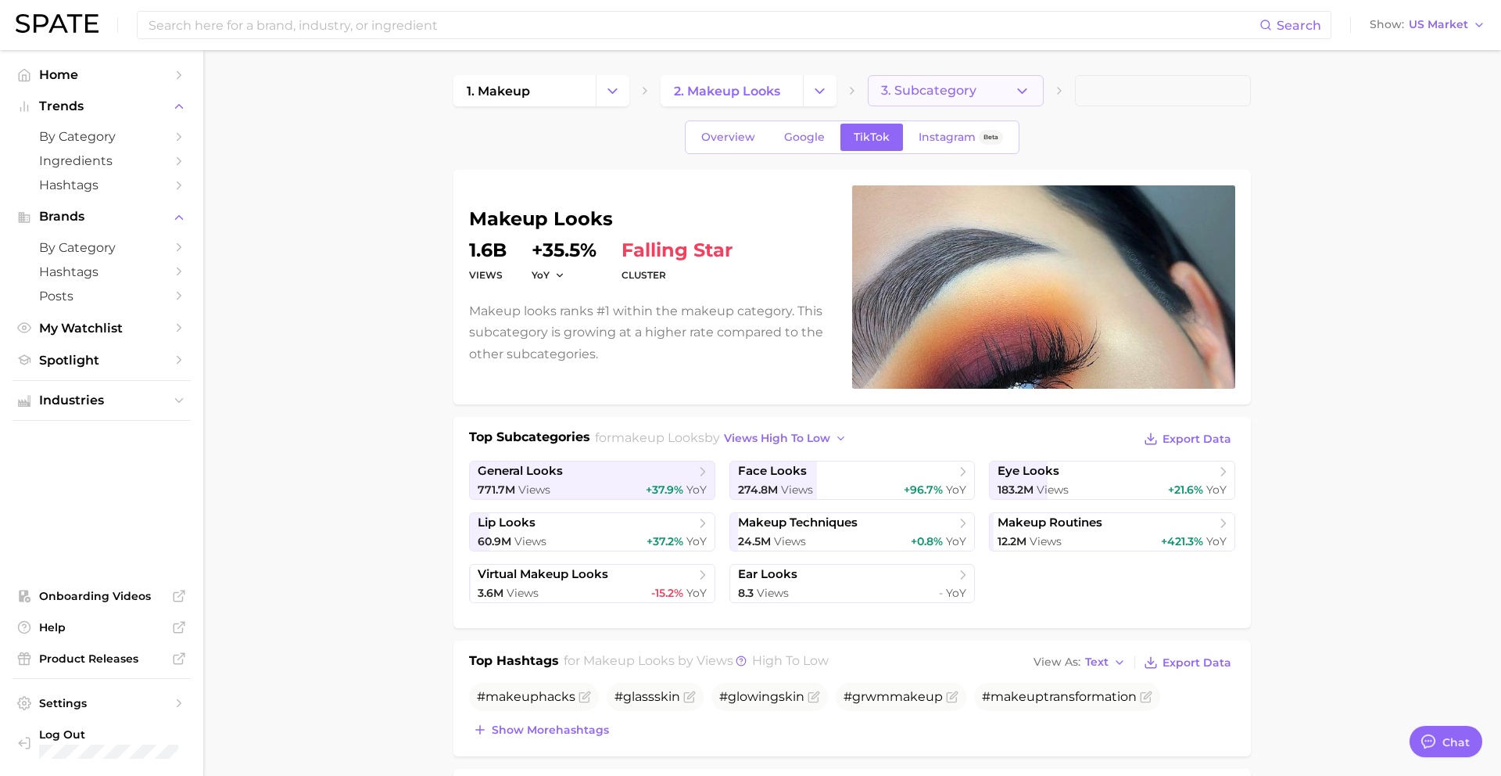
click at [981, 91] on button "3. Subcategory" at bounding box center [956, 90] width 176 height 31
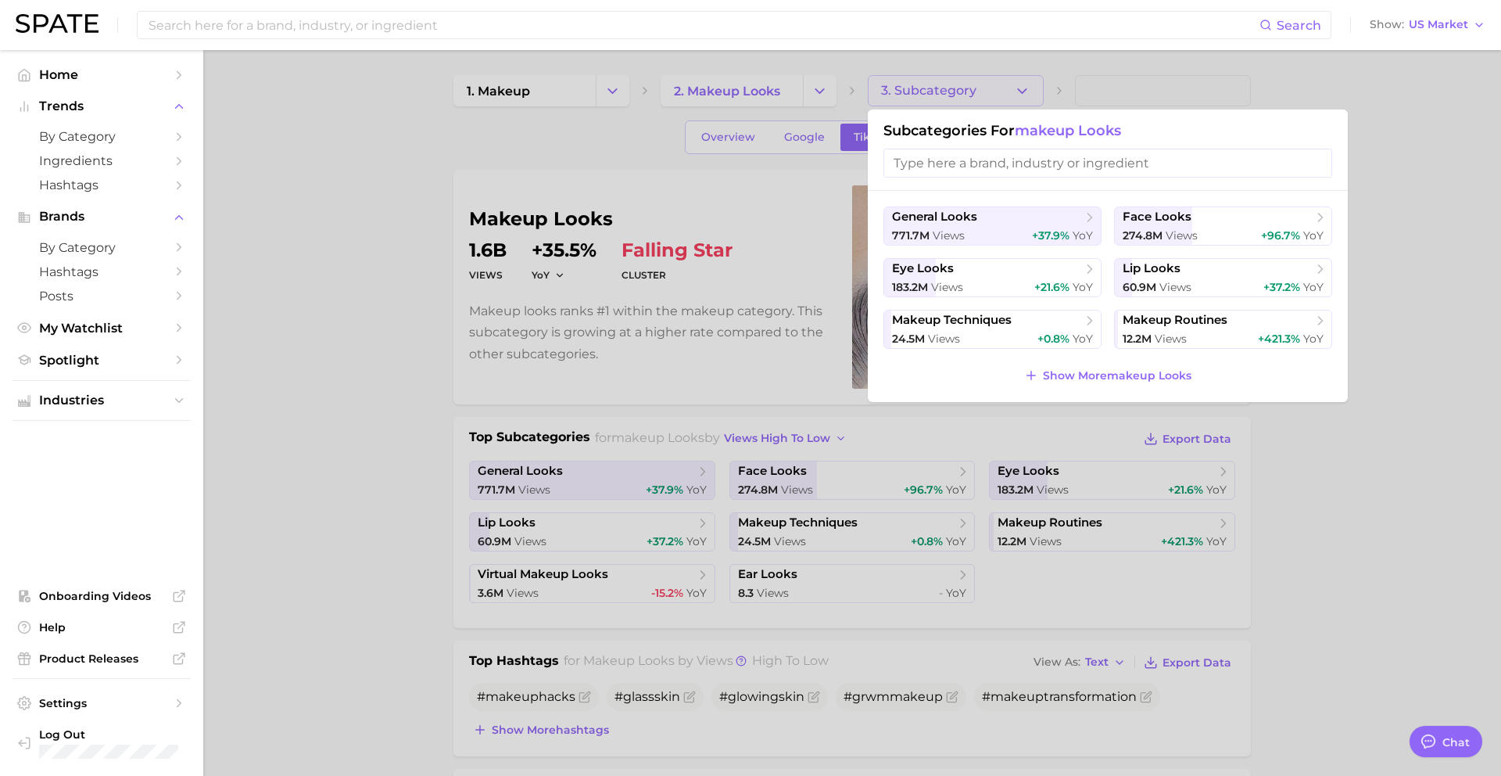
click at [1385, 230] on div at bounding box center [750, 388] width 1501 height 776
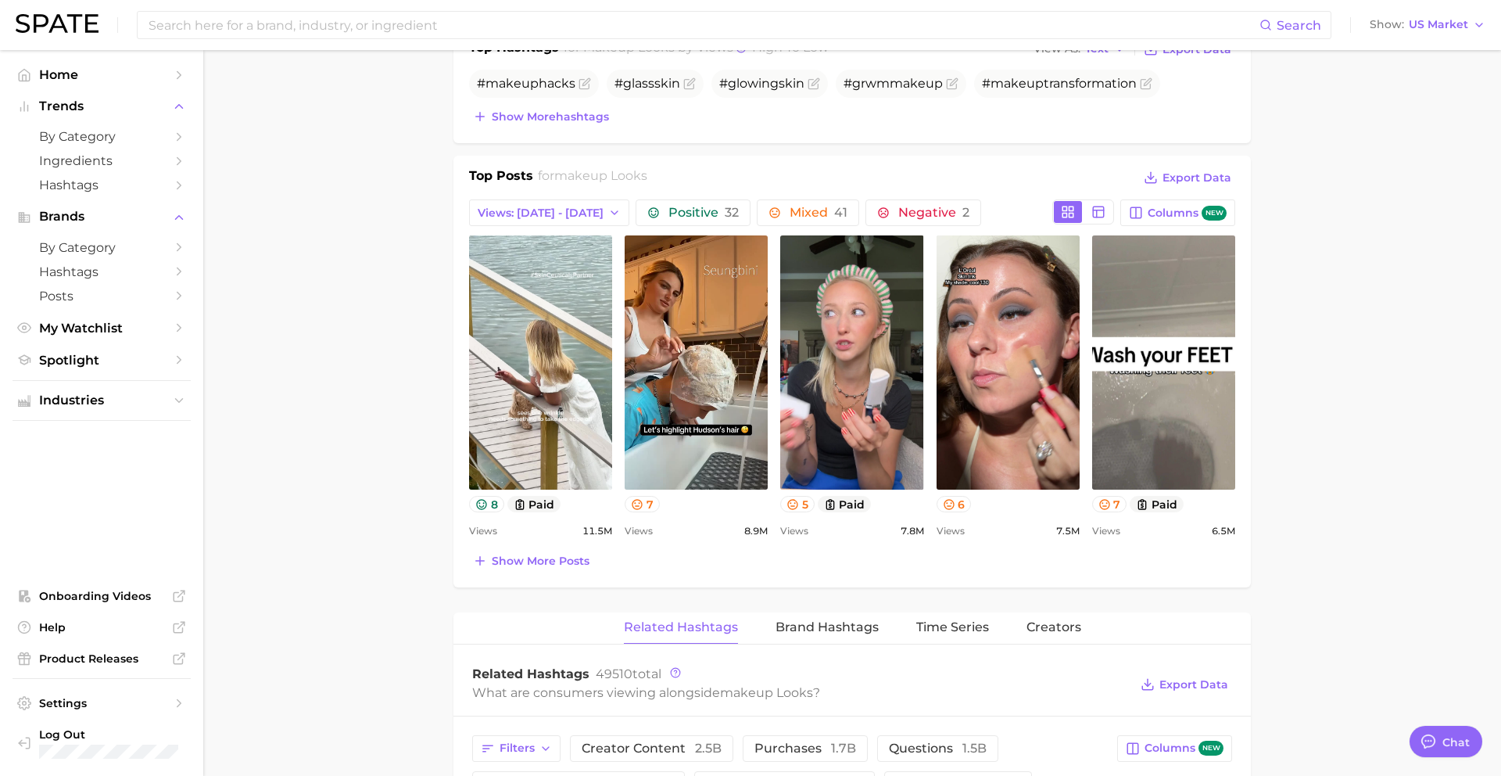
scroll to position [679, 0]
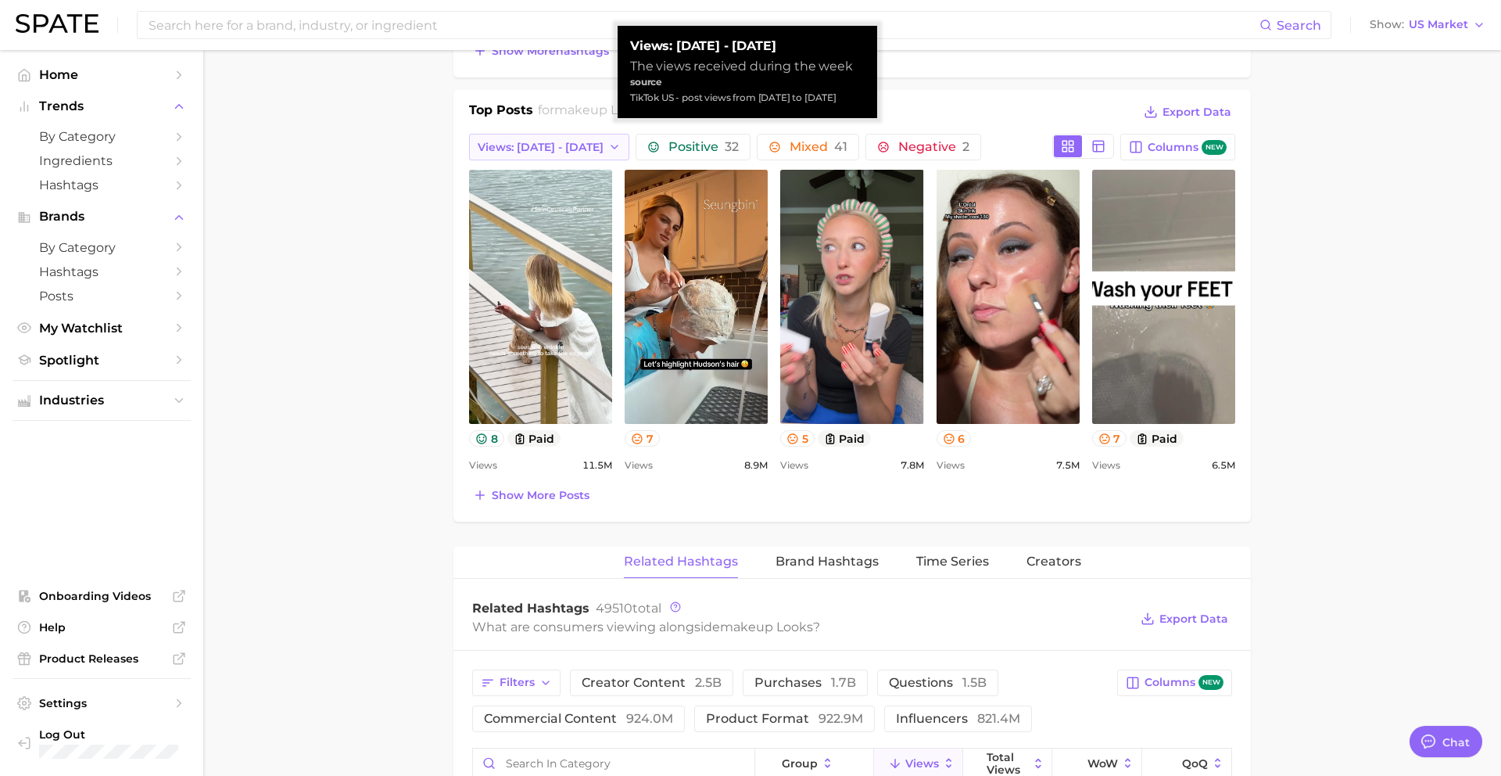
click at [585, 145] on span "Views: [DATE] - [DATE]" at bounding box center [541, 147] width 126 height 13
click at [507, 237] on span "Total Views" at bounding box center [509, 232] width 64 height 13
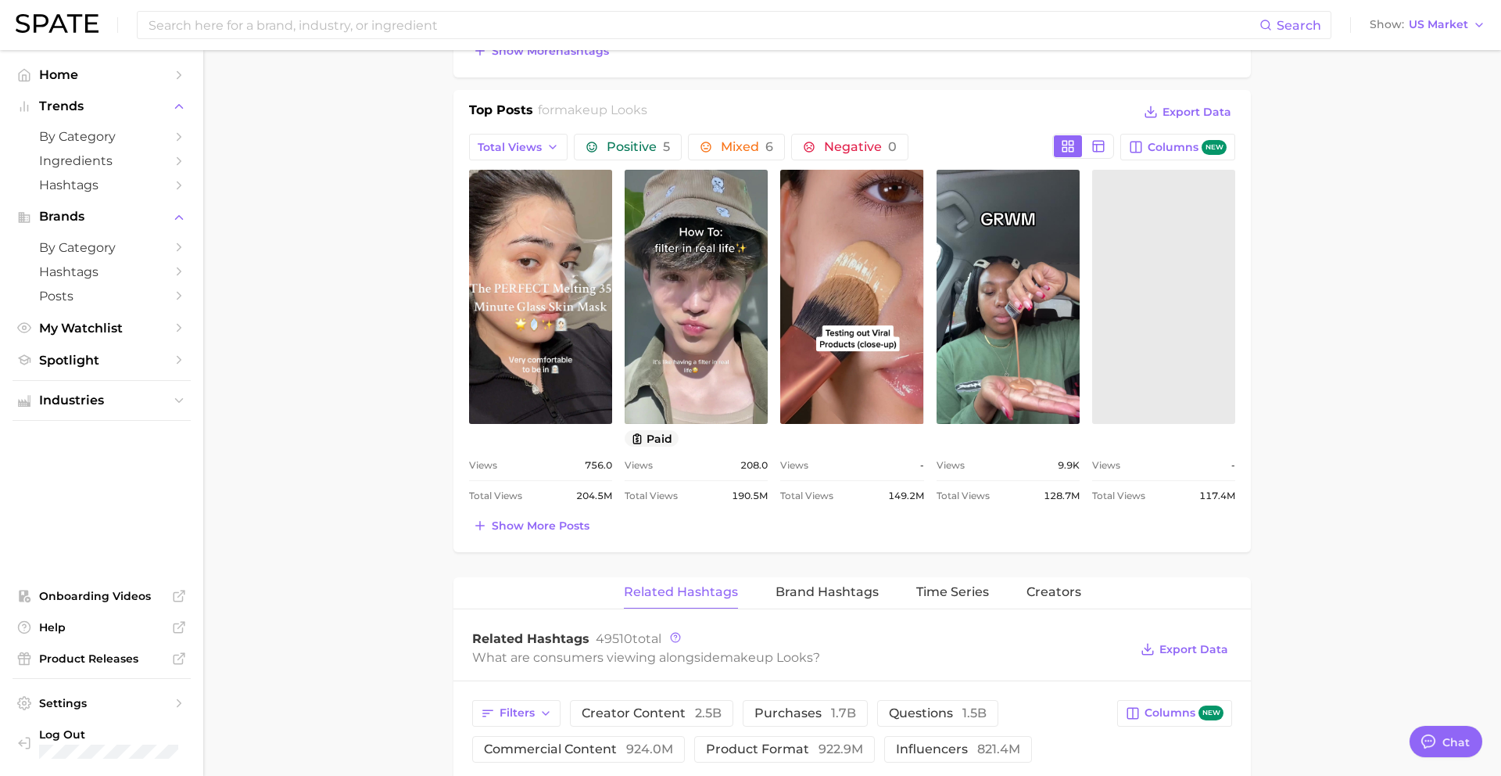
scroll to position [0, 0]
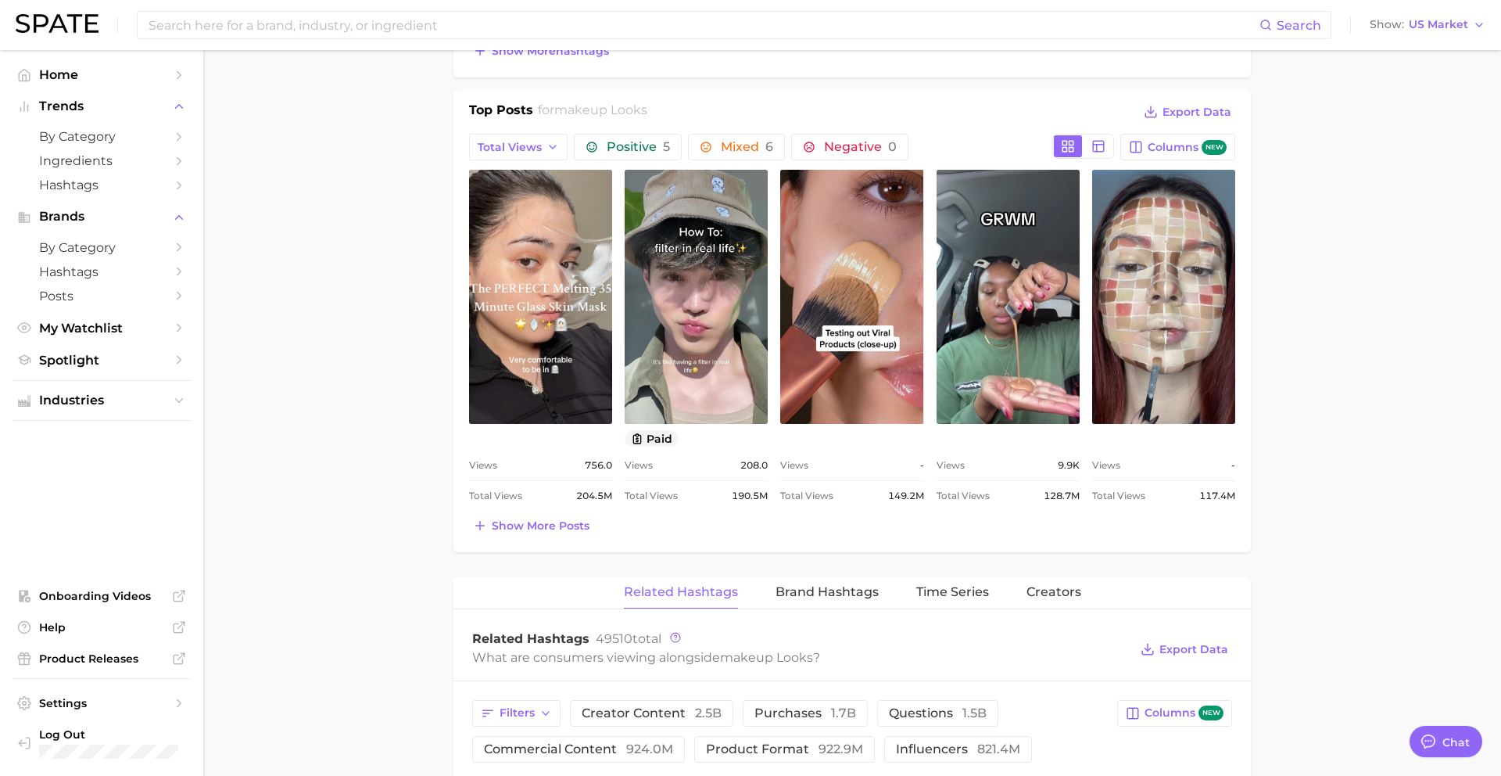
click at [393, 241] on main "1. makeup 2. makeup looks 3. Subcategory Overview Google TikTok Instagram Beta …" at bounding box center [852, 510] width 1298 height 2279
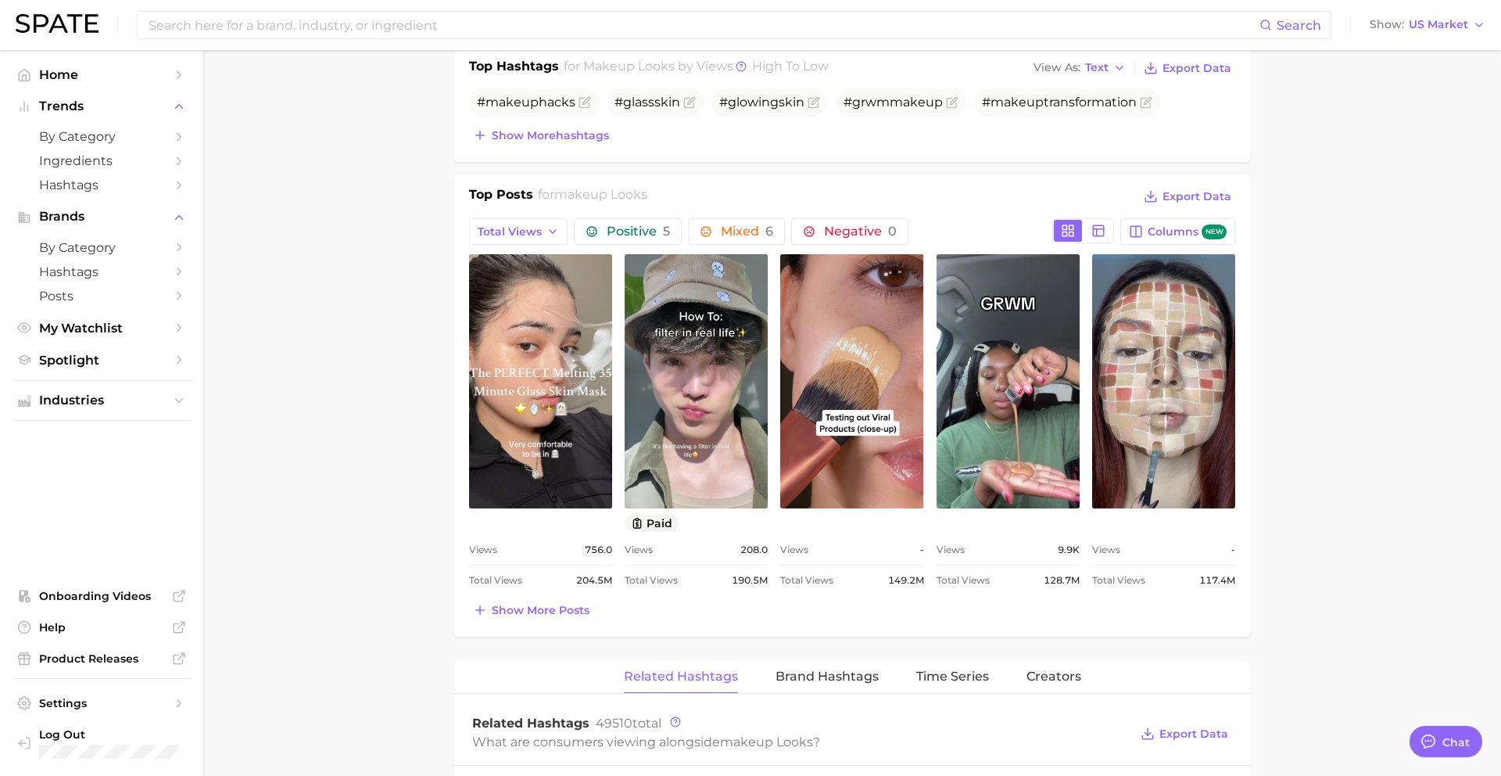
click at [604, 192] on span "makeup looks" at bounding box center [600, 194] width 93 height 15
click at [601, 196] on span "makeup looks" at bounding box center [600, 194] width 93 height 15
click at [1421, 253] on main "1. makeup 2. makeup looks 3. Subcategory Overview Google TikTok Instagram Beta …" at bounding box center [852, 595] width 1298 height 2279
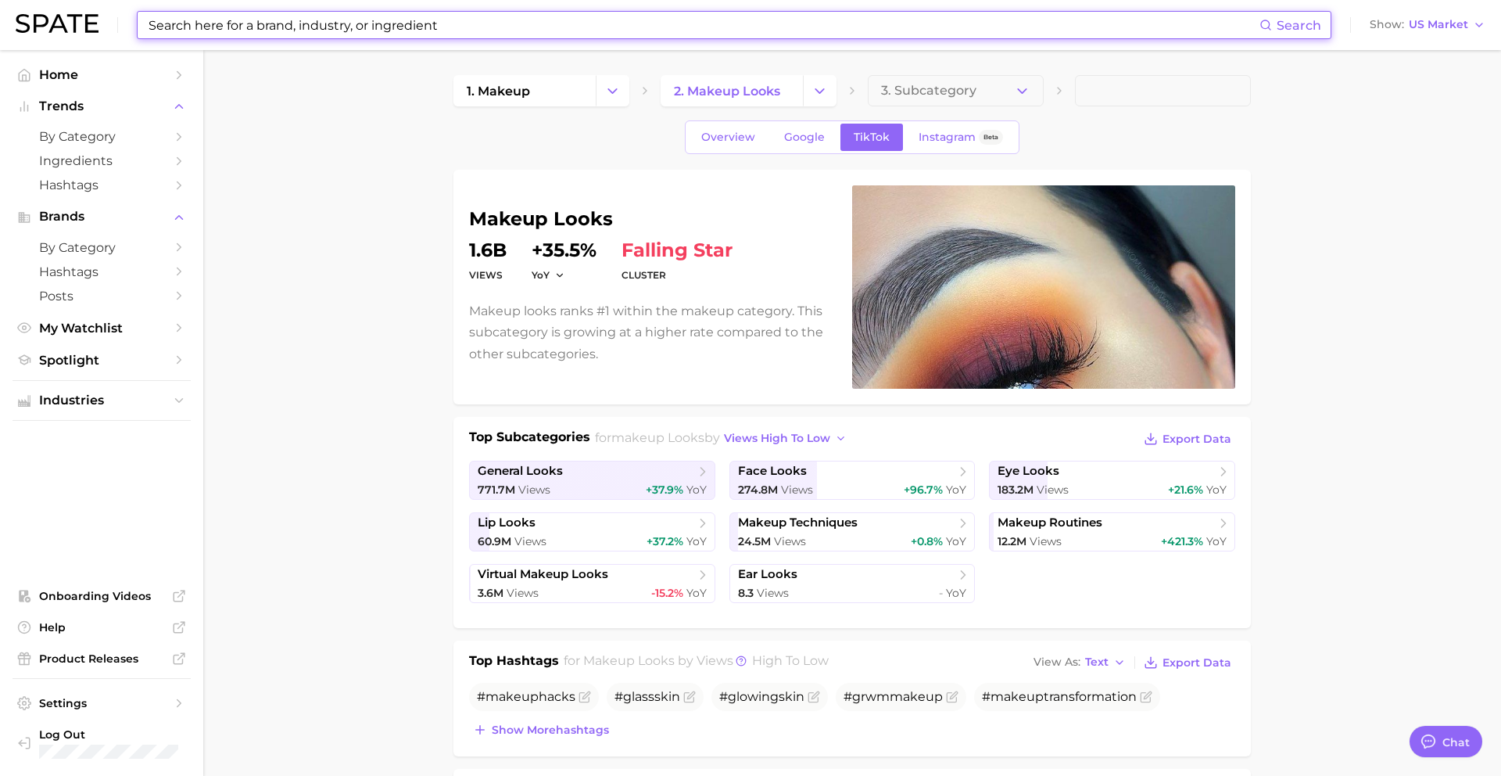
click at [355, 26] on input at bounding box center [703, 25] width 1113 height 27
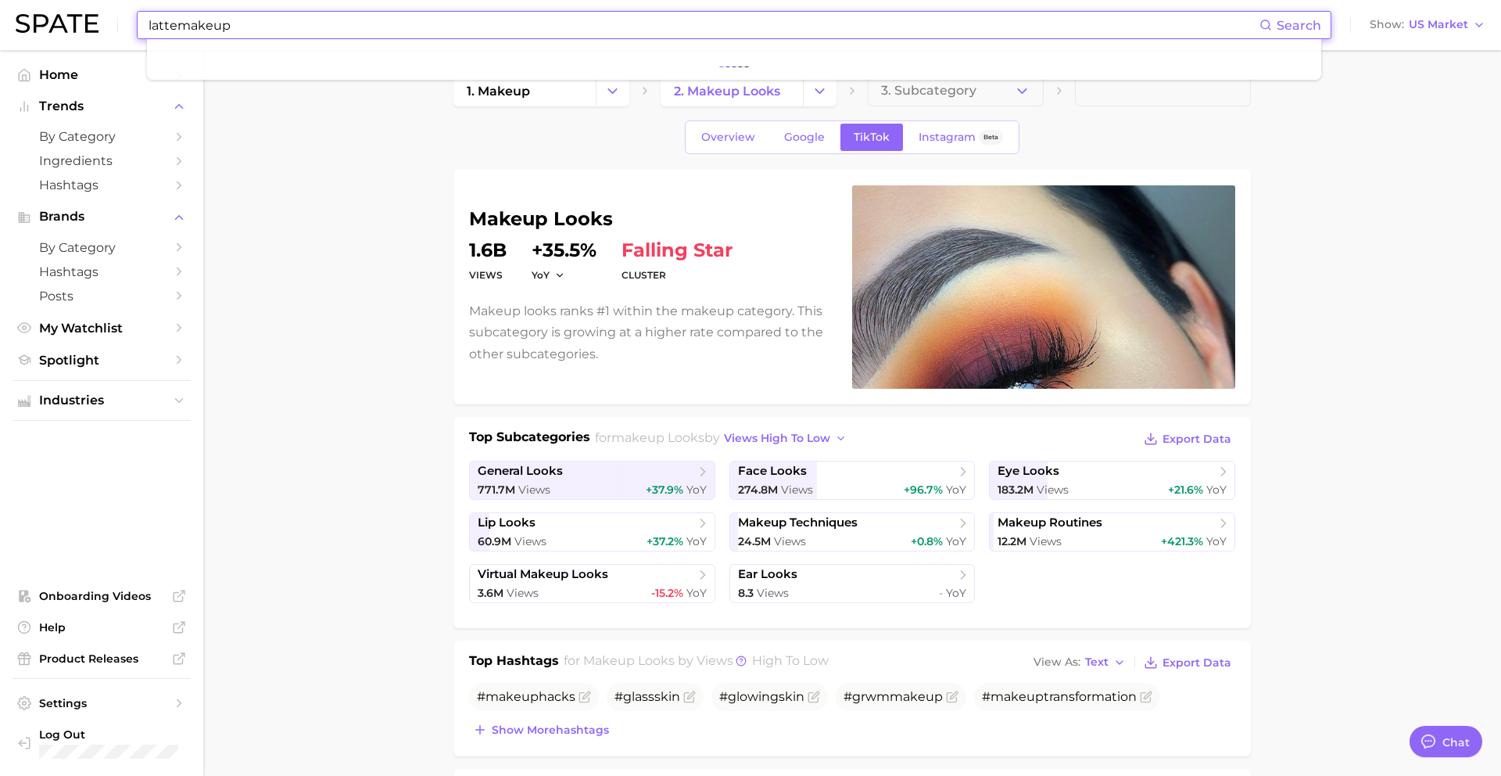
type input "lattemakeup"
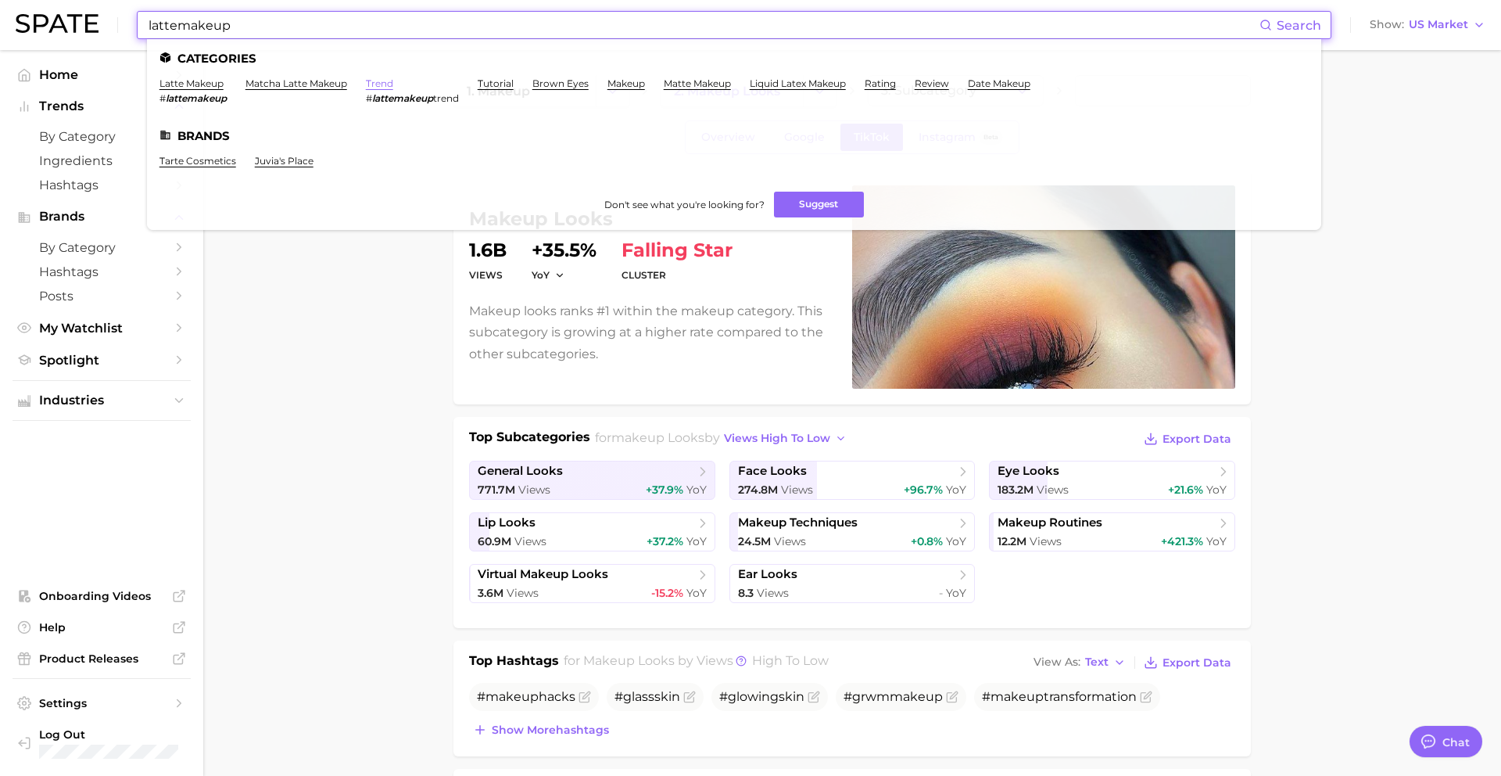
click at [378, 83] on link "trend" at bounding box center [379, 83] width 27 height 12
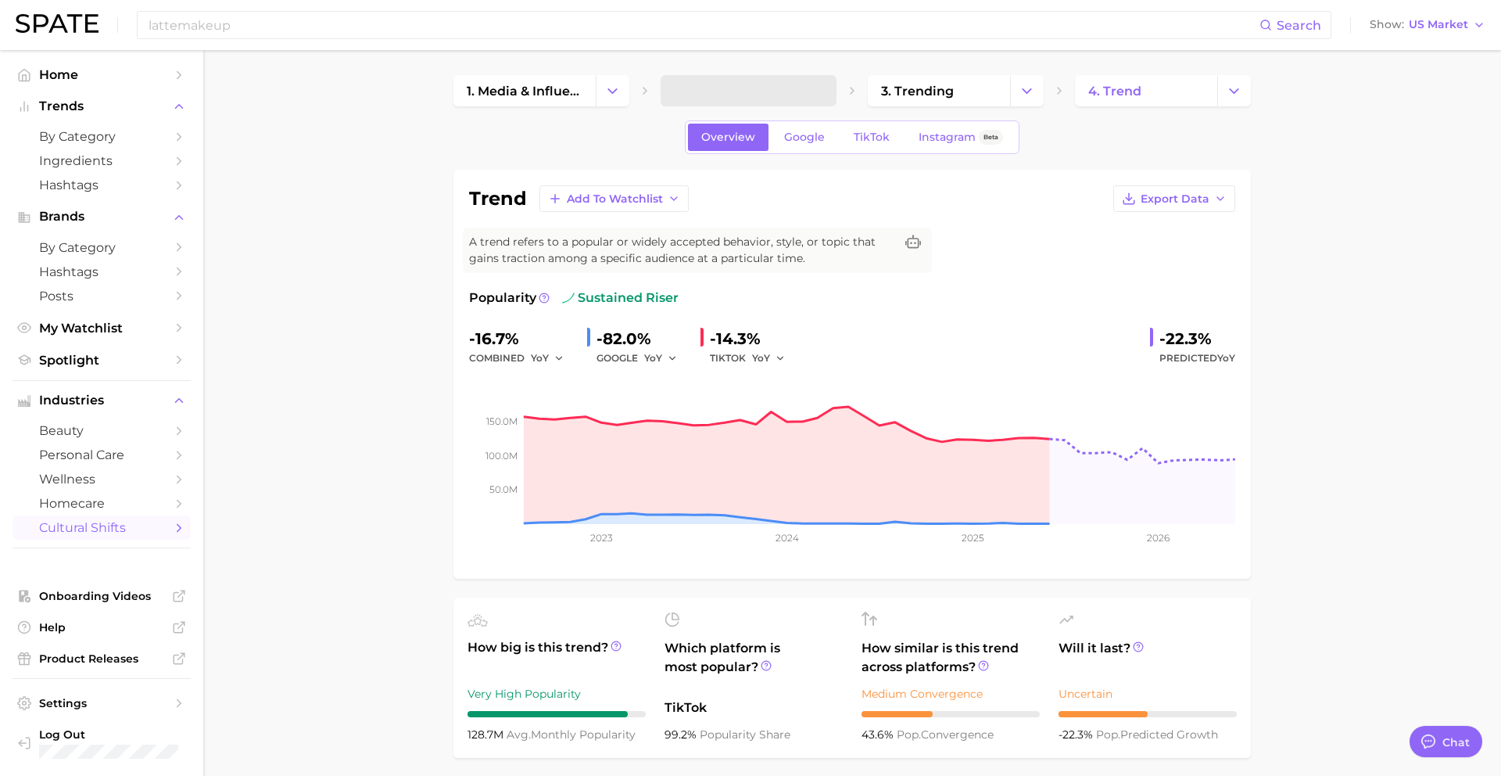
click at [84, 429] on span "beauty" at bounding box center [101, 430] width 125 height 15
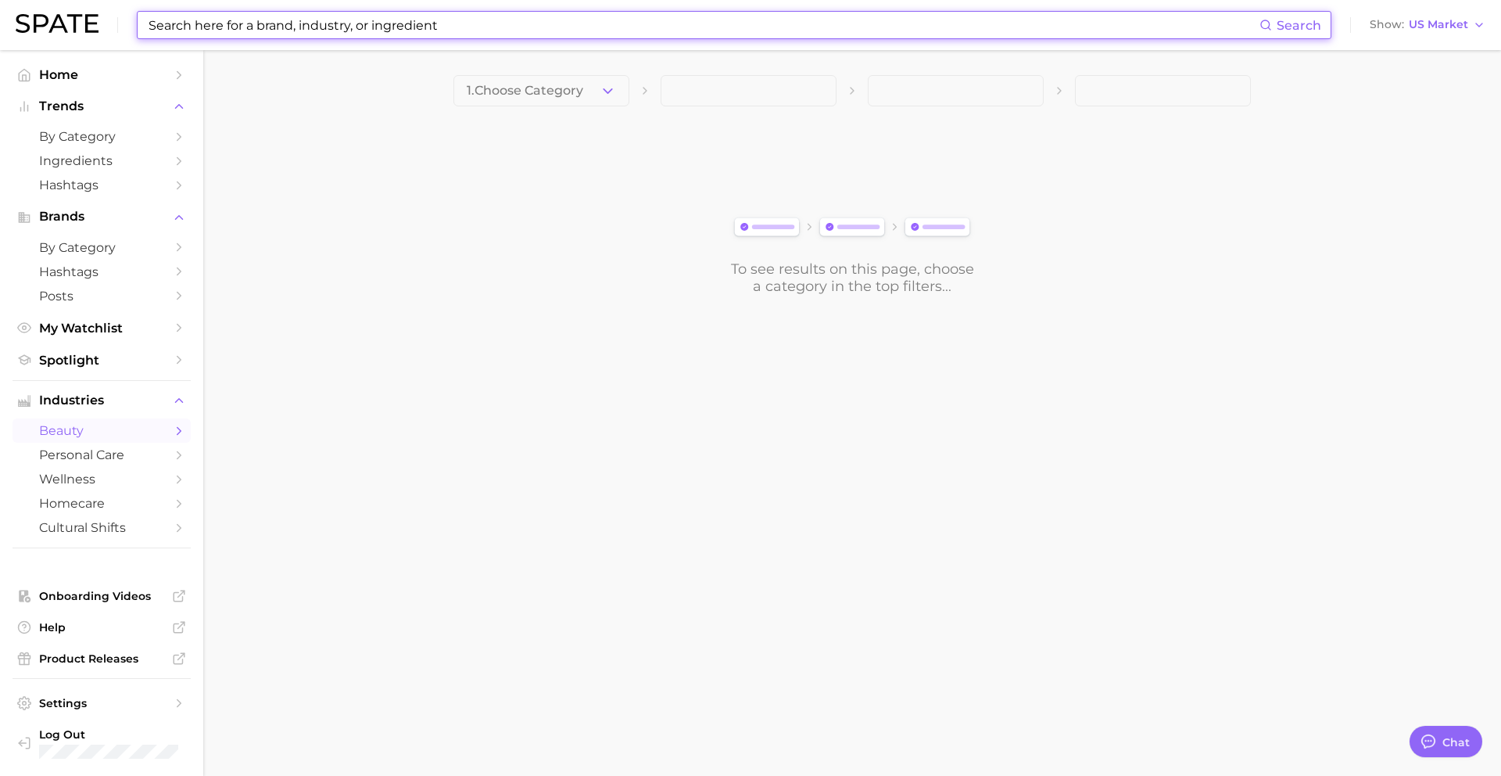
click at [328, 30] on input at bounding box center [703, 25] width 1113 height 27
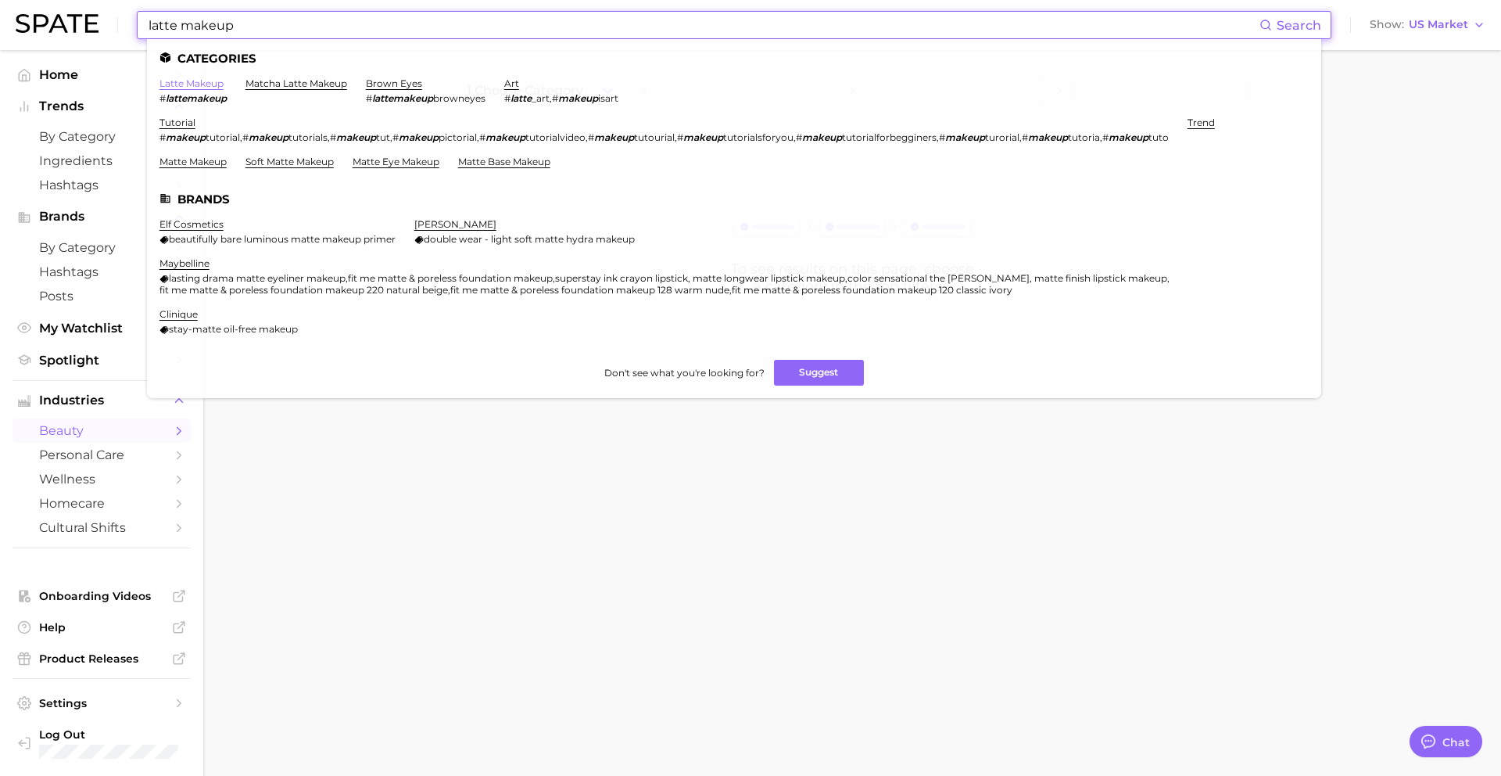
type input "latte makeup"
click at [196, 81] on link "latte makeup" at bounding box center [192, 83] width 64 height 12
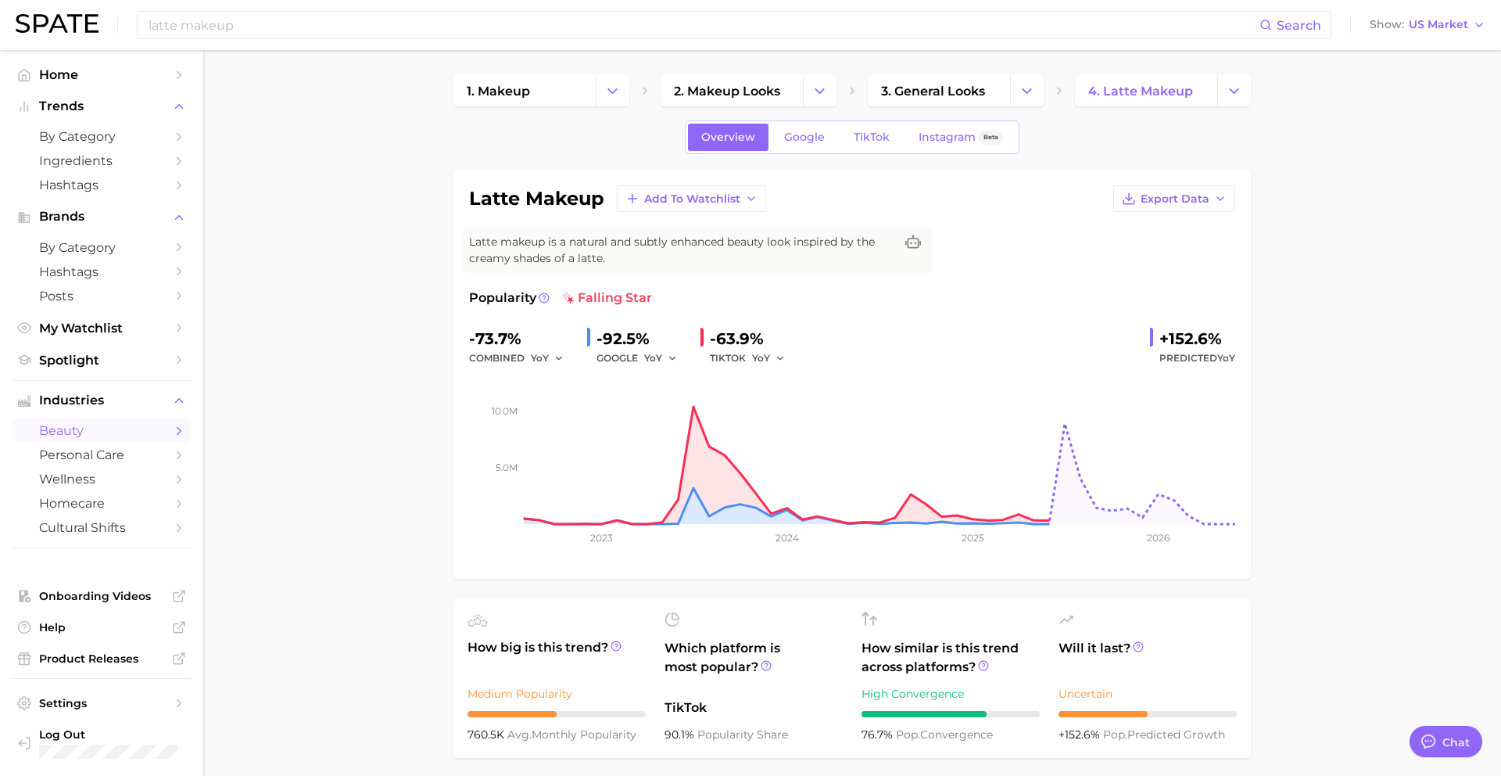
click at [880, 141] on span "TikTok" at bounding box center [872, 137] width 36 height 13
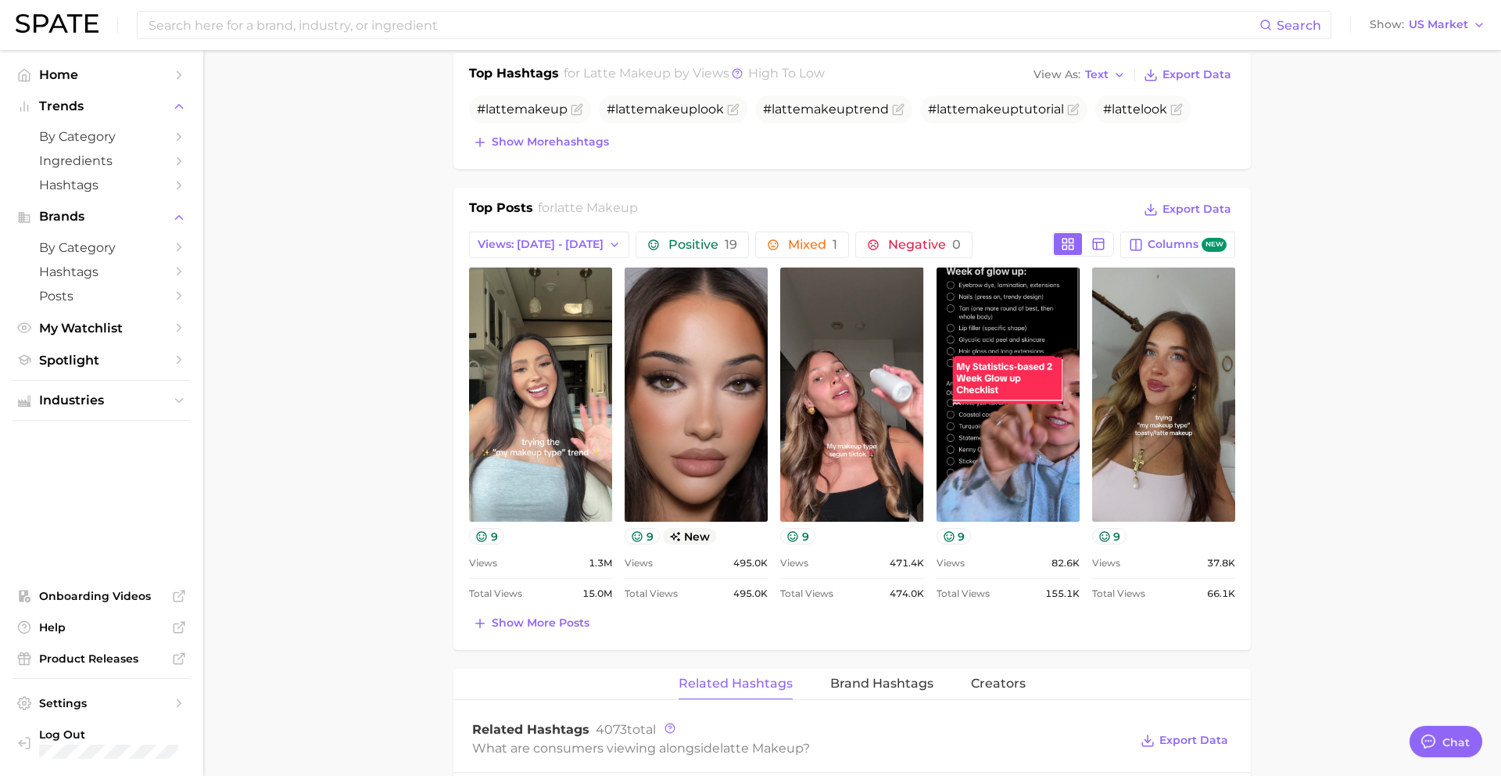
scroll to position [527, 0]
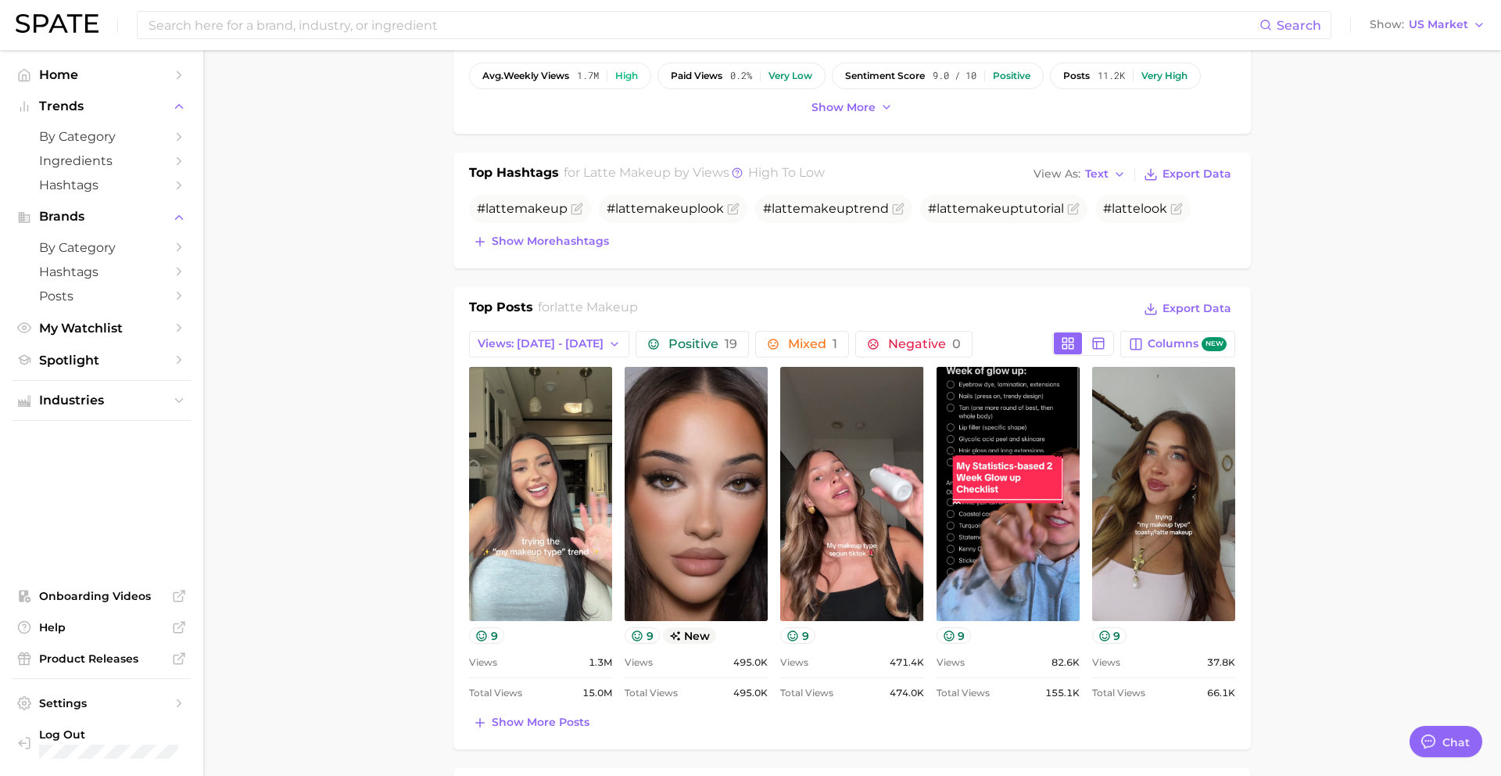
type textarea "x"
